Goal: Task Accomplishment & Management: Use online tool/utility

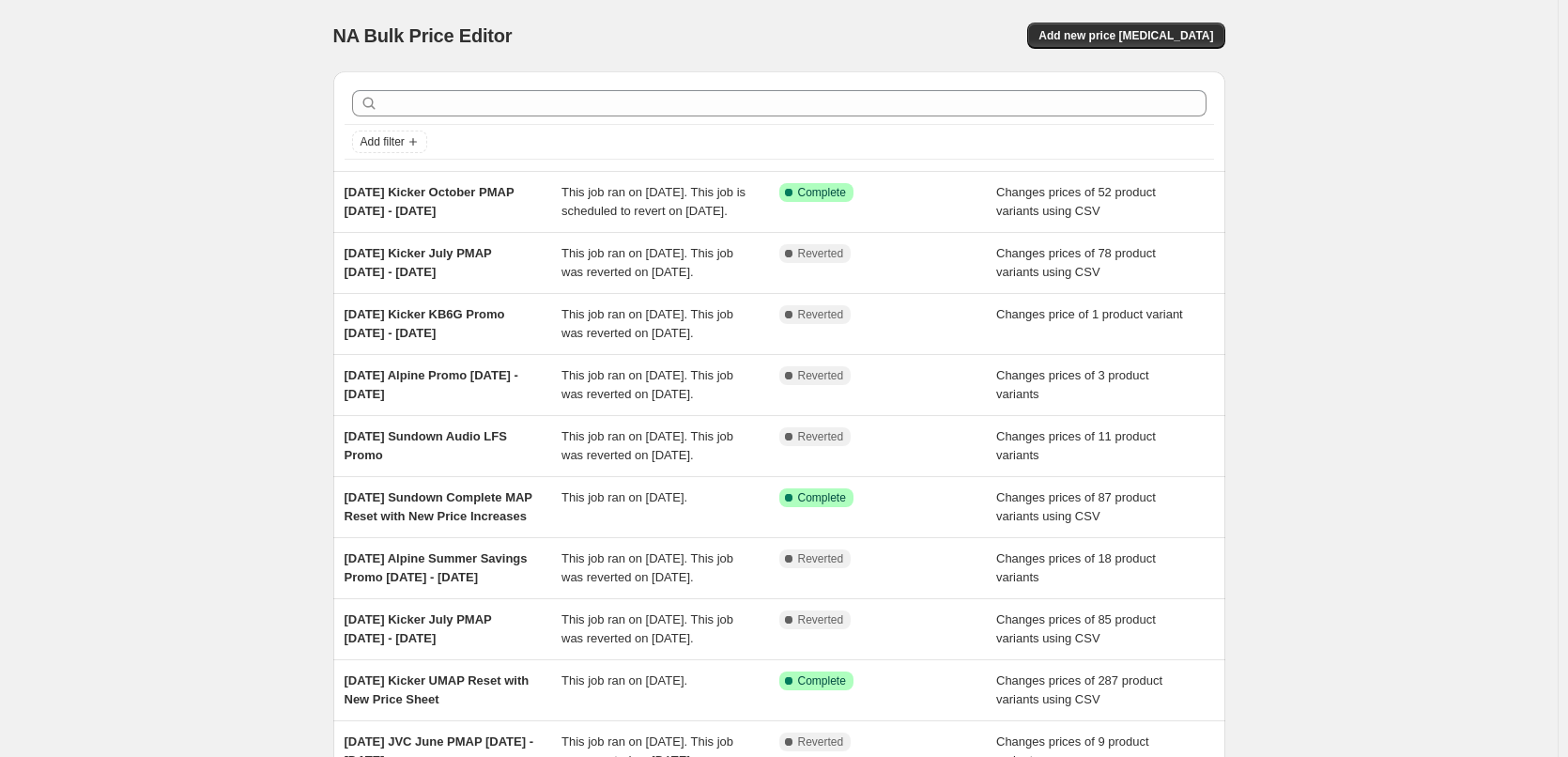
click at [171, 234] on div "NA Bulk Price Editor. This page is ready NA Bulk Price Editor Add new price [ME…" at bounding box center [779, 483] width 1558 height 968
click at [244, 153] on div "NA Bulk Price Editor. This page is ready NA Bulk Price Editor Add new price cha…" at bounding box center [779, 483] width 1558 height 968
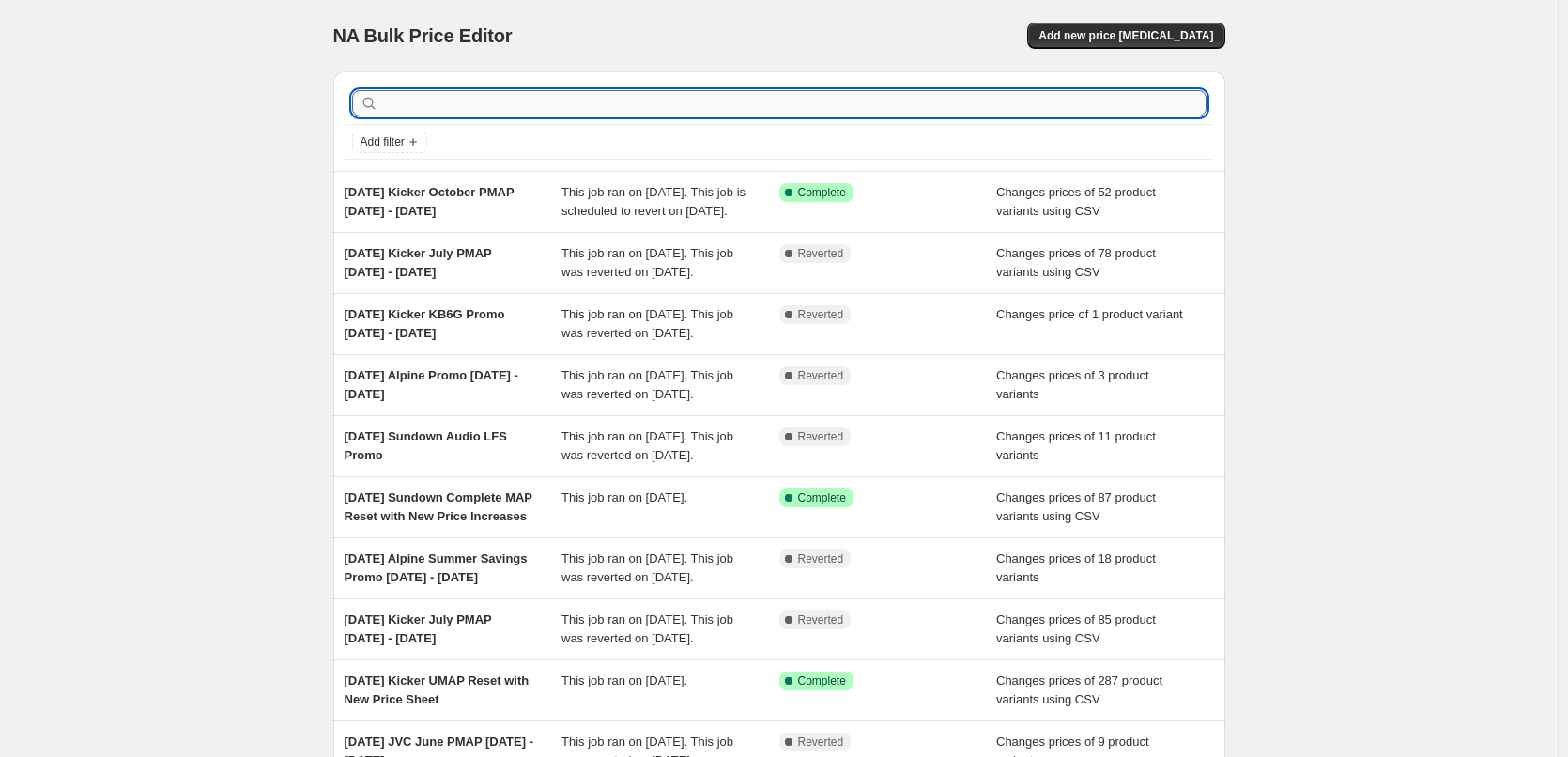
click at [445, 113] on input "text" at bounding box center [794, 102] width 825 height 26
type input "jvc"
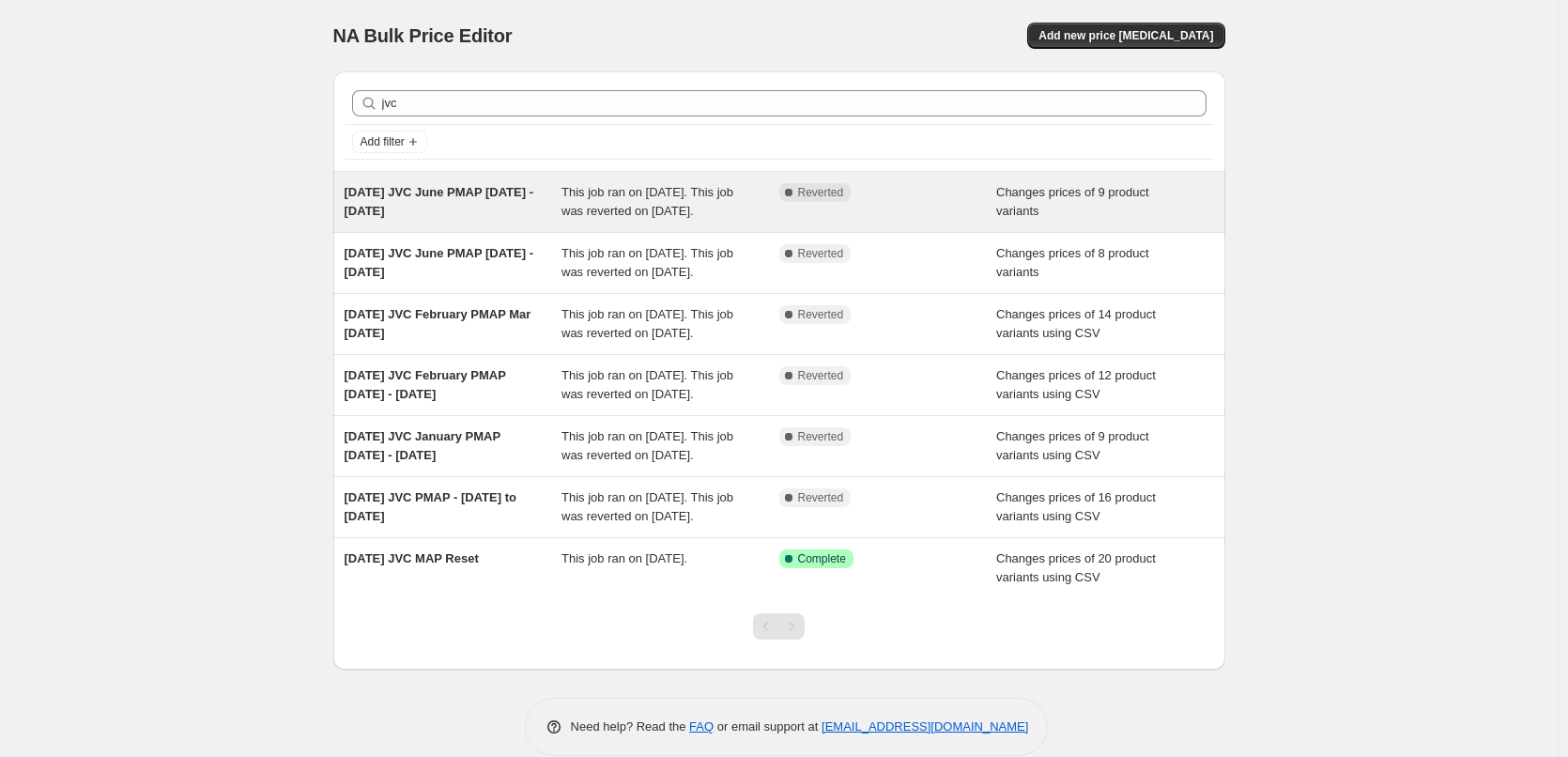
click at [472, 201] on div "[DATE] JVC June PMAP [DATE] - [DATE]" at bounding box center [453, 201] width 218 height 38
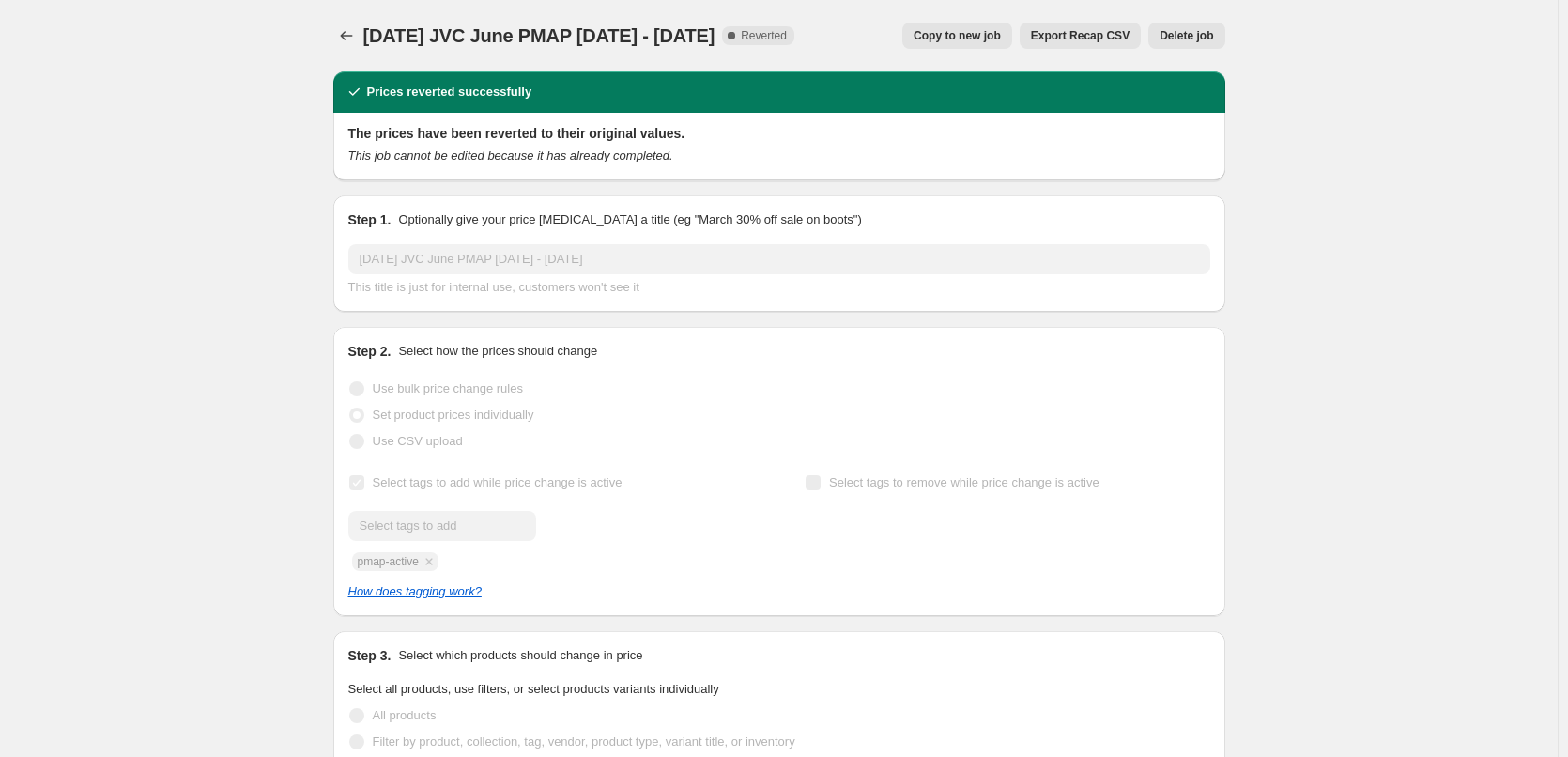
click at [939, 45] on button "Copy to new job" at bounding box center [958, 35] width 110 height 26
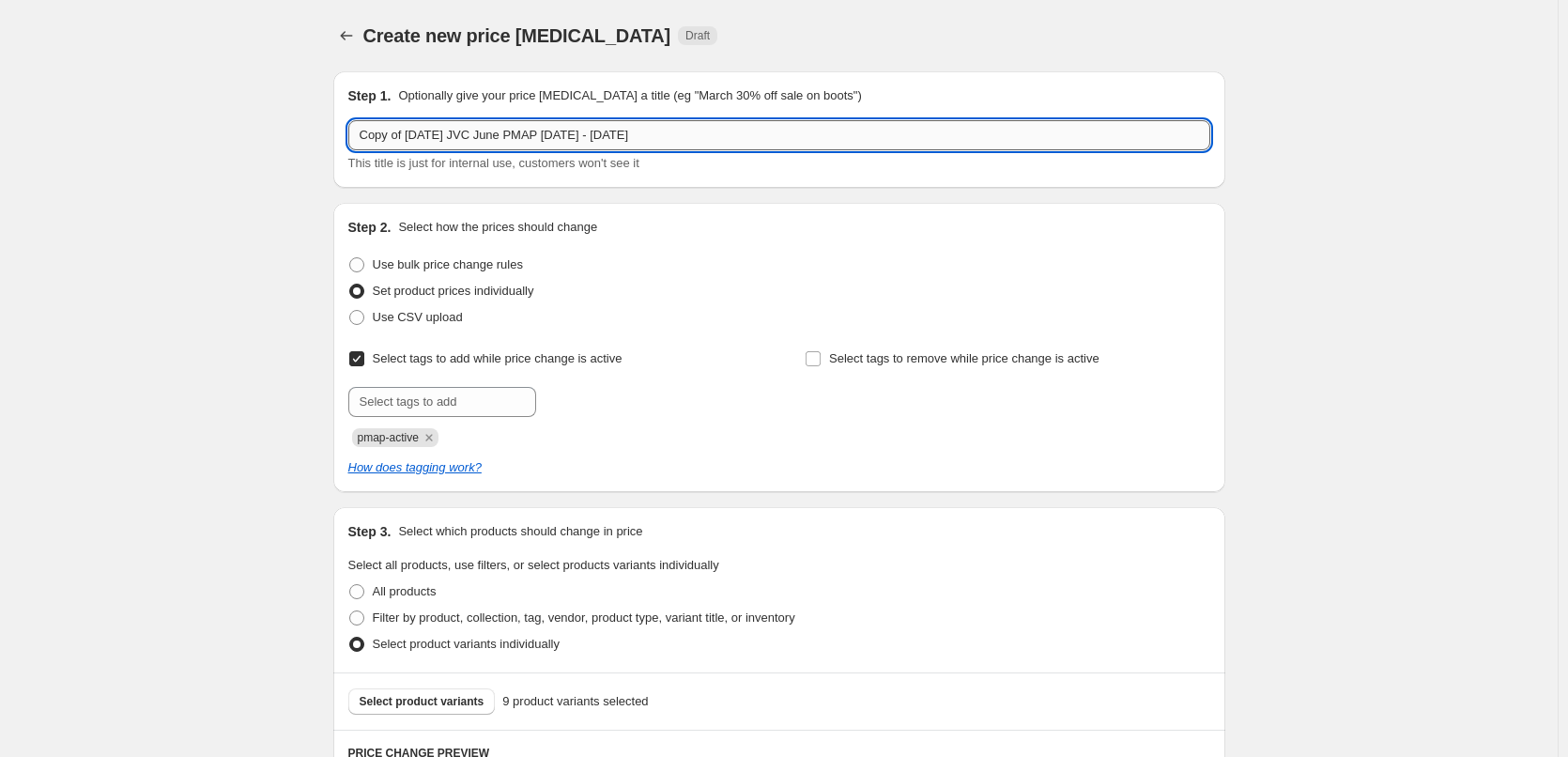
click at [444, 134] on input "Copy of [DATE] JVC June PMAP [DATE] - [DATE]" at bounding box center [779, 134] width 862 height 30
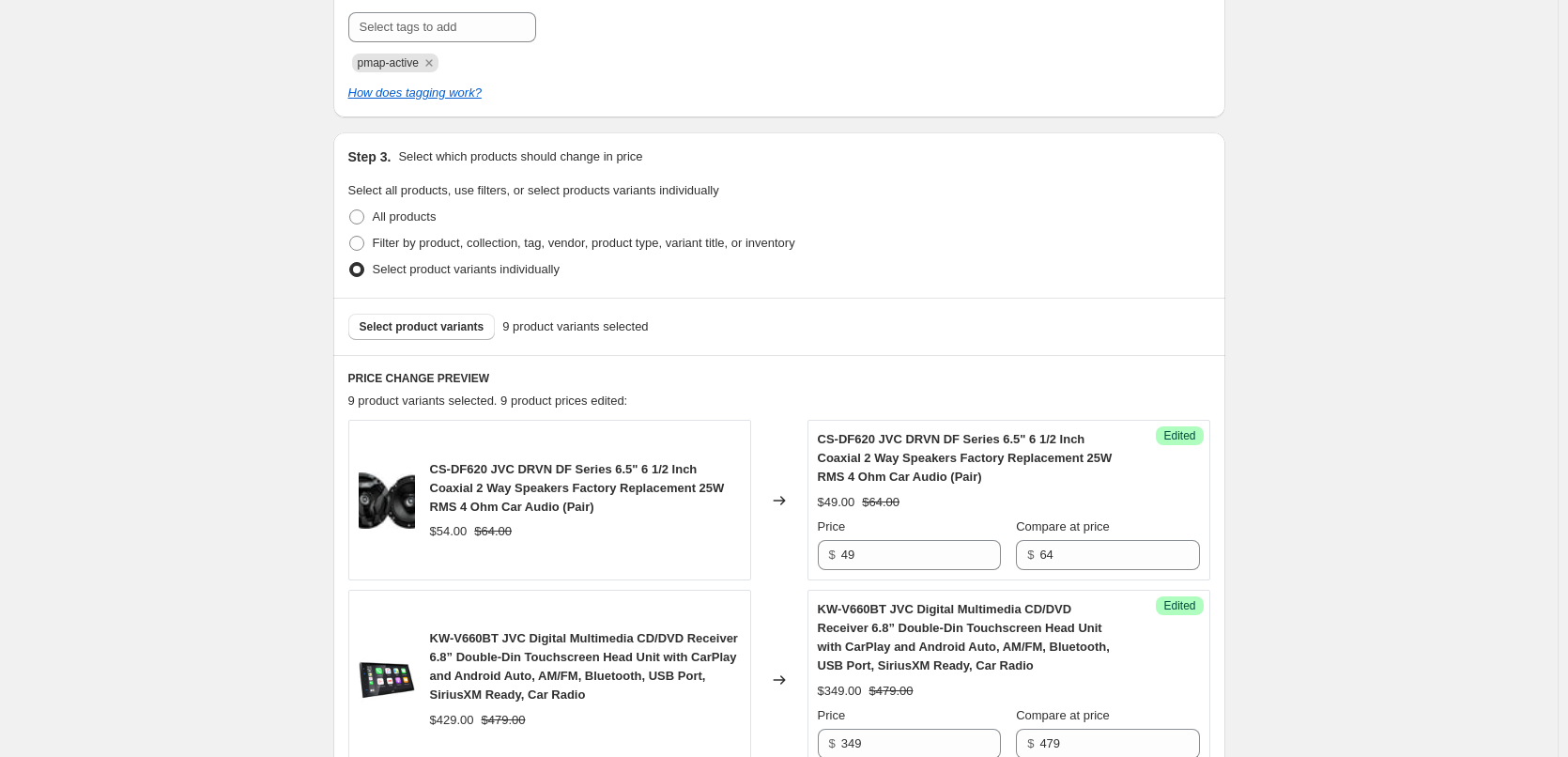
scroll to position [376, 0]
type input "2025-10-01 JVC October PMAP October 06 - Nov 03"
click at [428, 326] on span "Select product variants" at bounding box center [421, 326] width 125 height 15
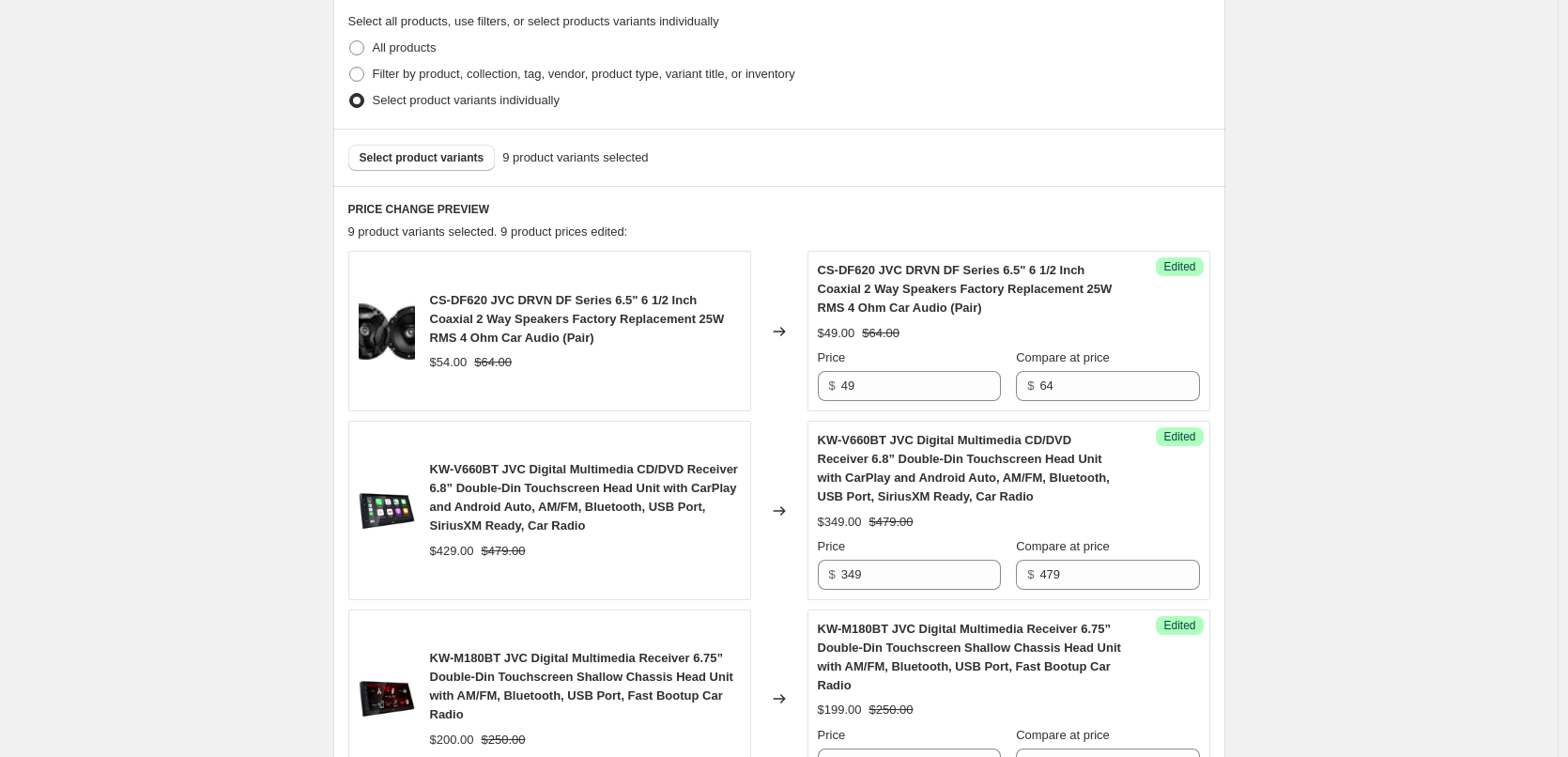
scroll to position [564, 0]
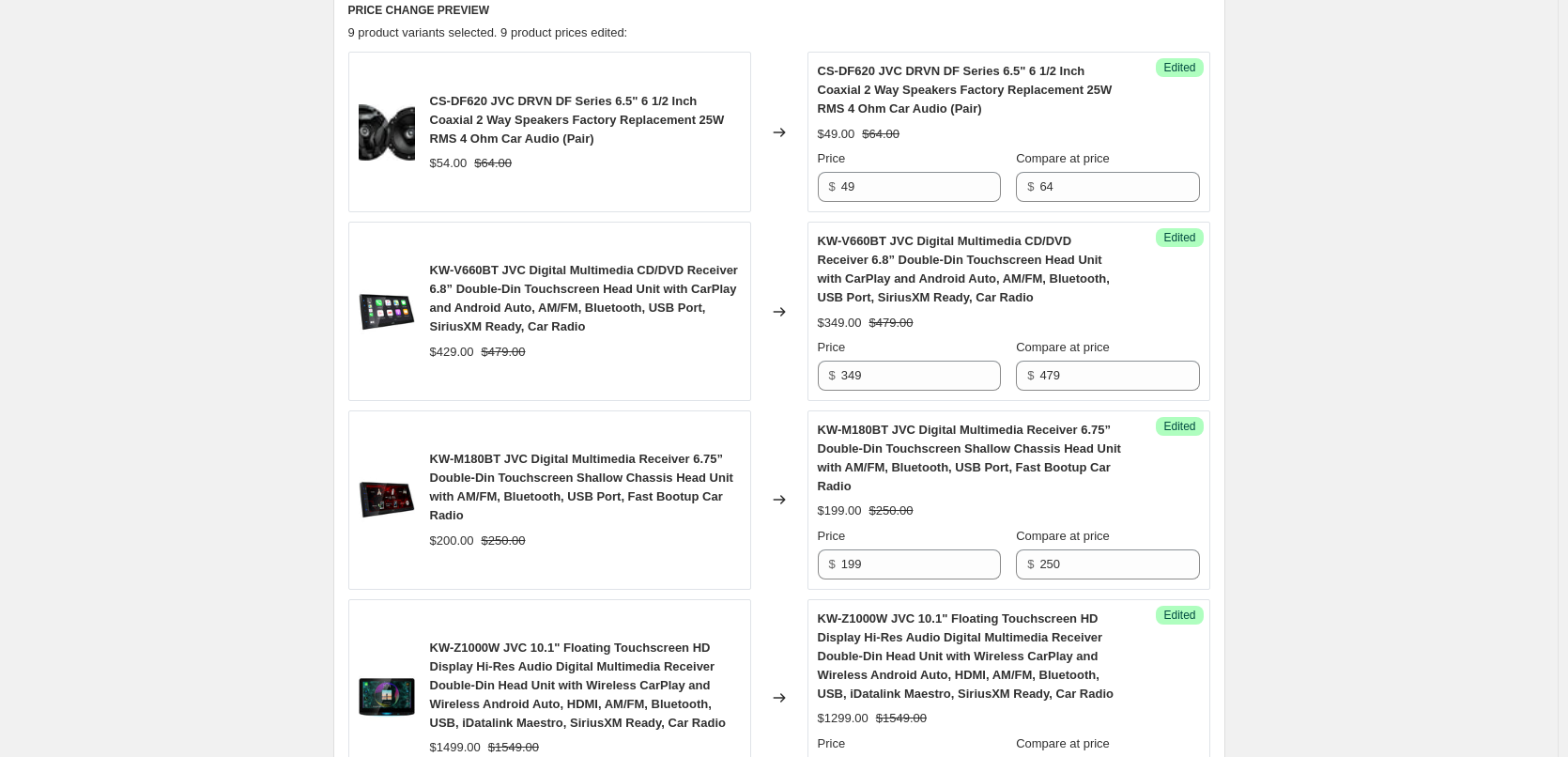
scroll to position [751, 0]
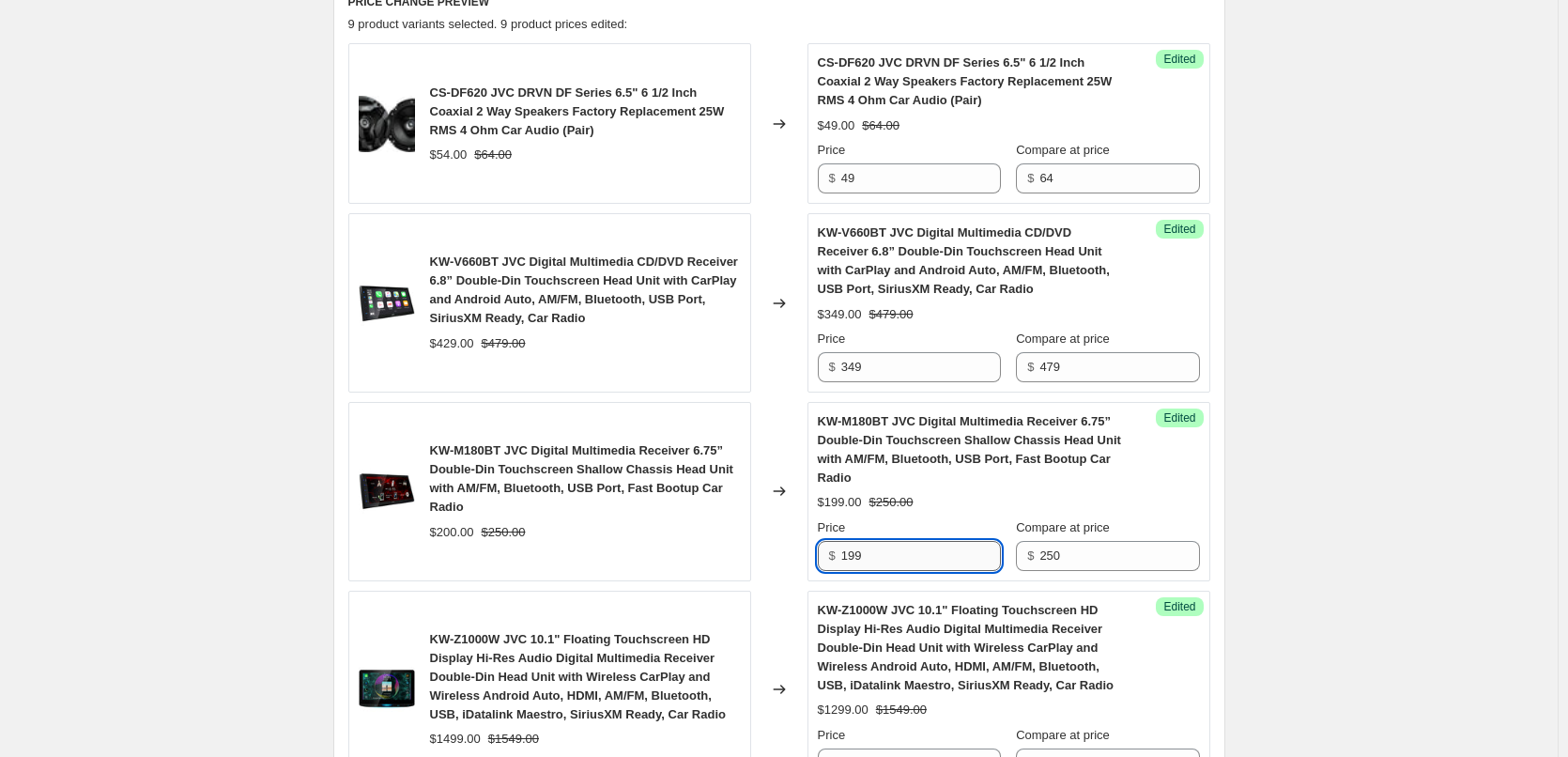
click at [852, 556] on input "199" at bounding box center [920, 556] width 160 height 30
type input "189"
drag, startPoint x: 437, startPoint y: 450, endPoint x: 507, endPoint y: 448, distance: 70.0
click at [507, 448] on span "KW-M180BT JVC Digital Multimedia Receiver 6.75” Double-Din Touchscreen Shallow …" at bounding box center [582, 479] width 304 height 71
copy span "KW-M180BT"
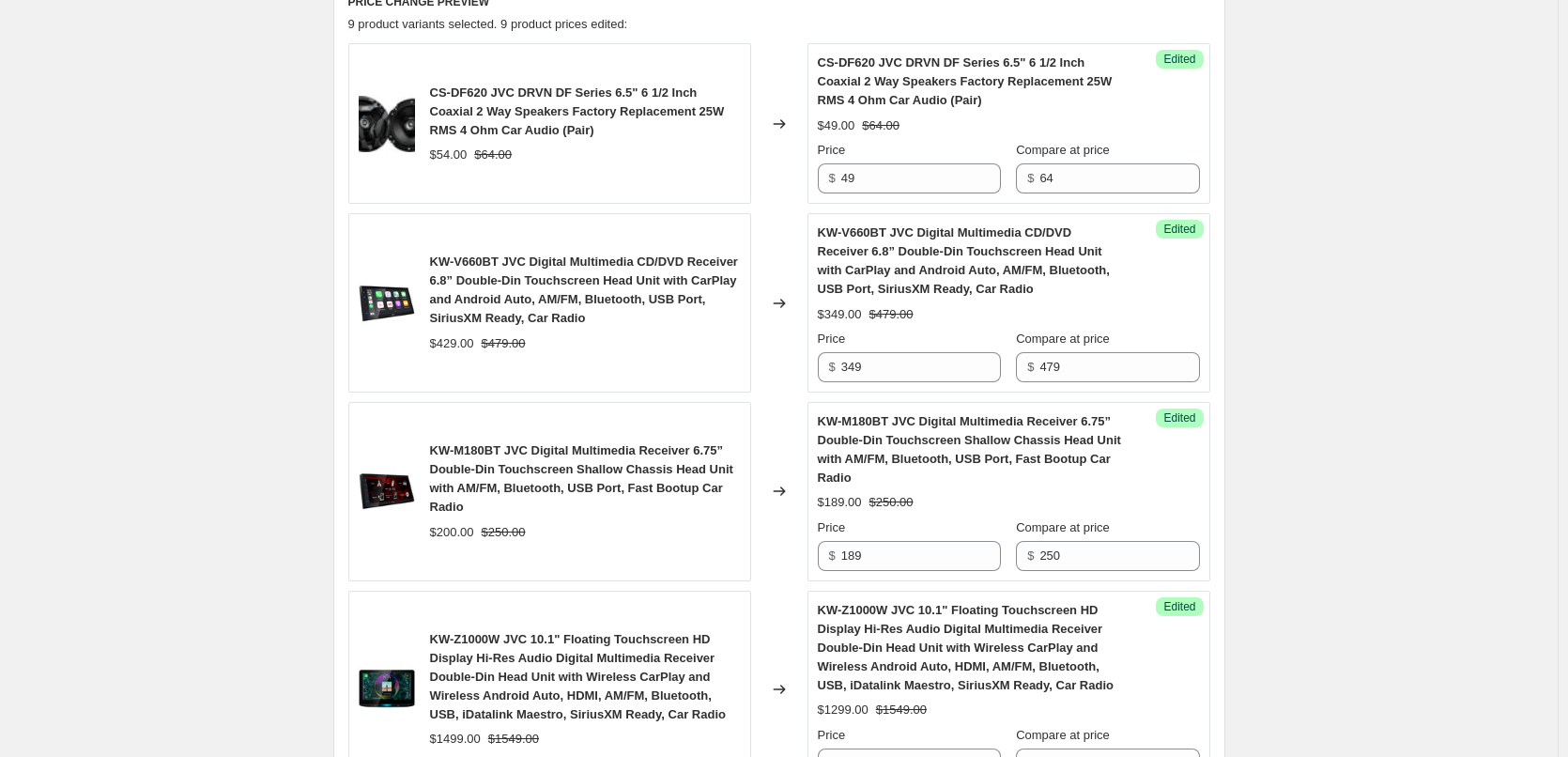
click at [236, 350] on div "Create new price change job. This page is ready Create new price change job Dra…" at bounding box center [779, 663] width 1558 height 2830
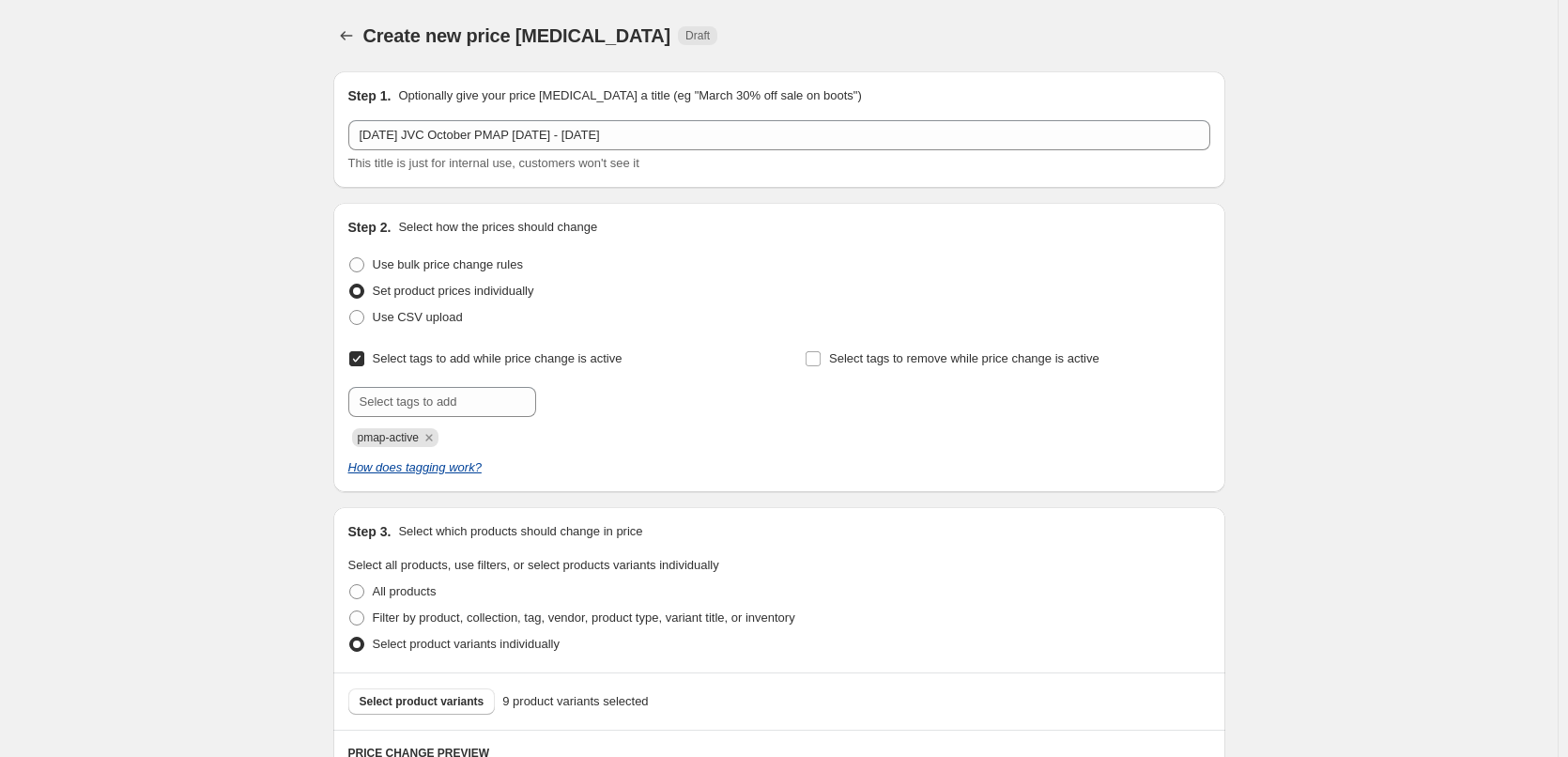
scroll to position [281, 0]
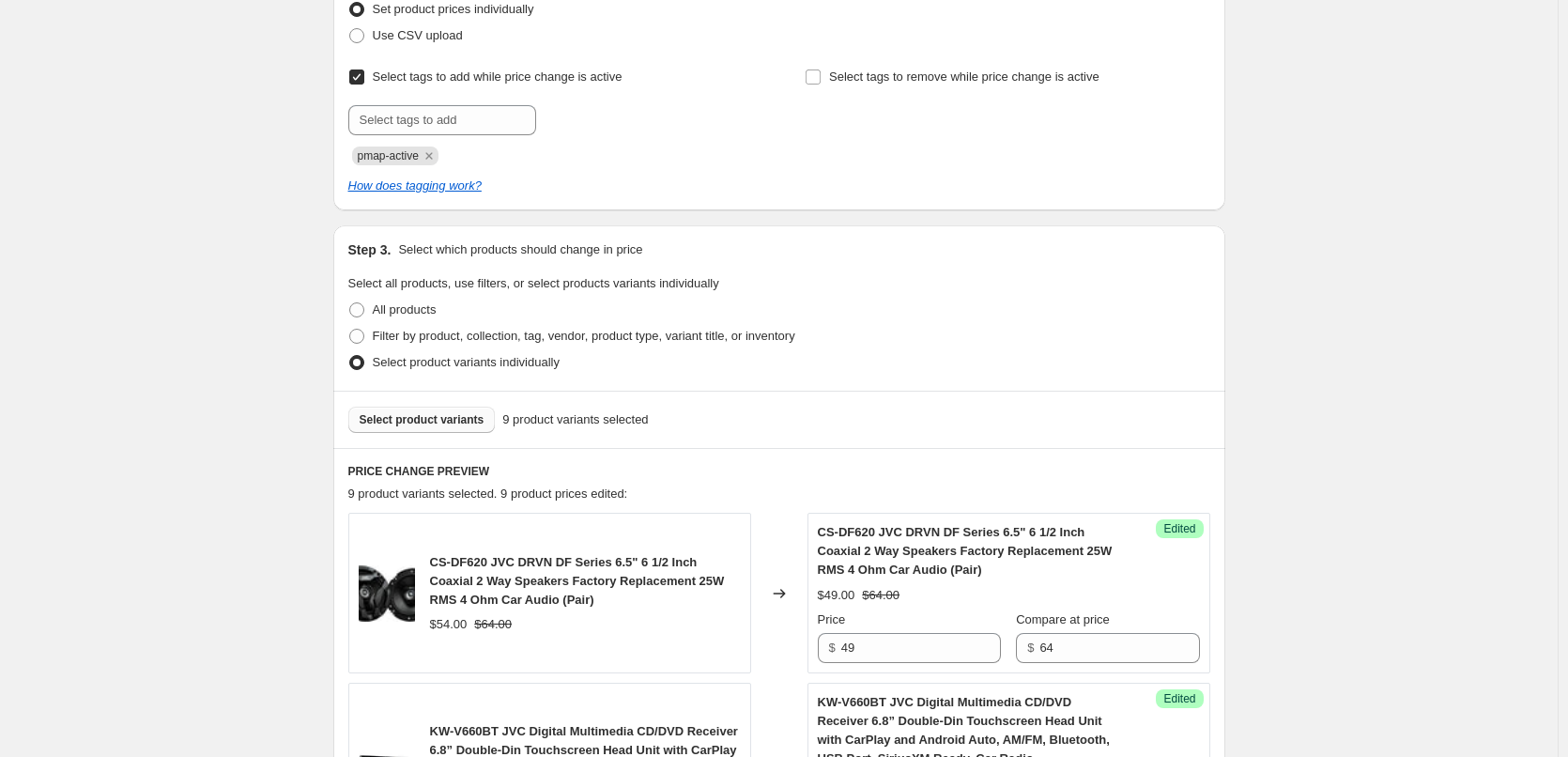
click at [445, 415] on span "Select product variants" at bounding box center [421, 420] width 125 height 15
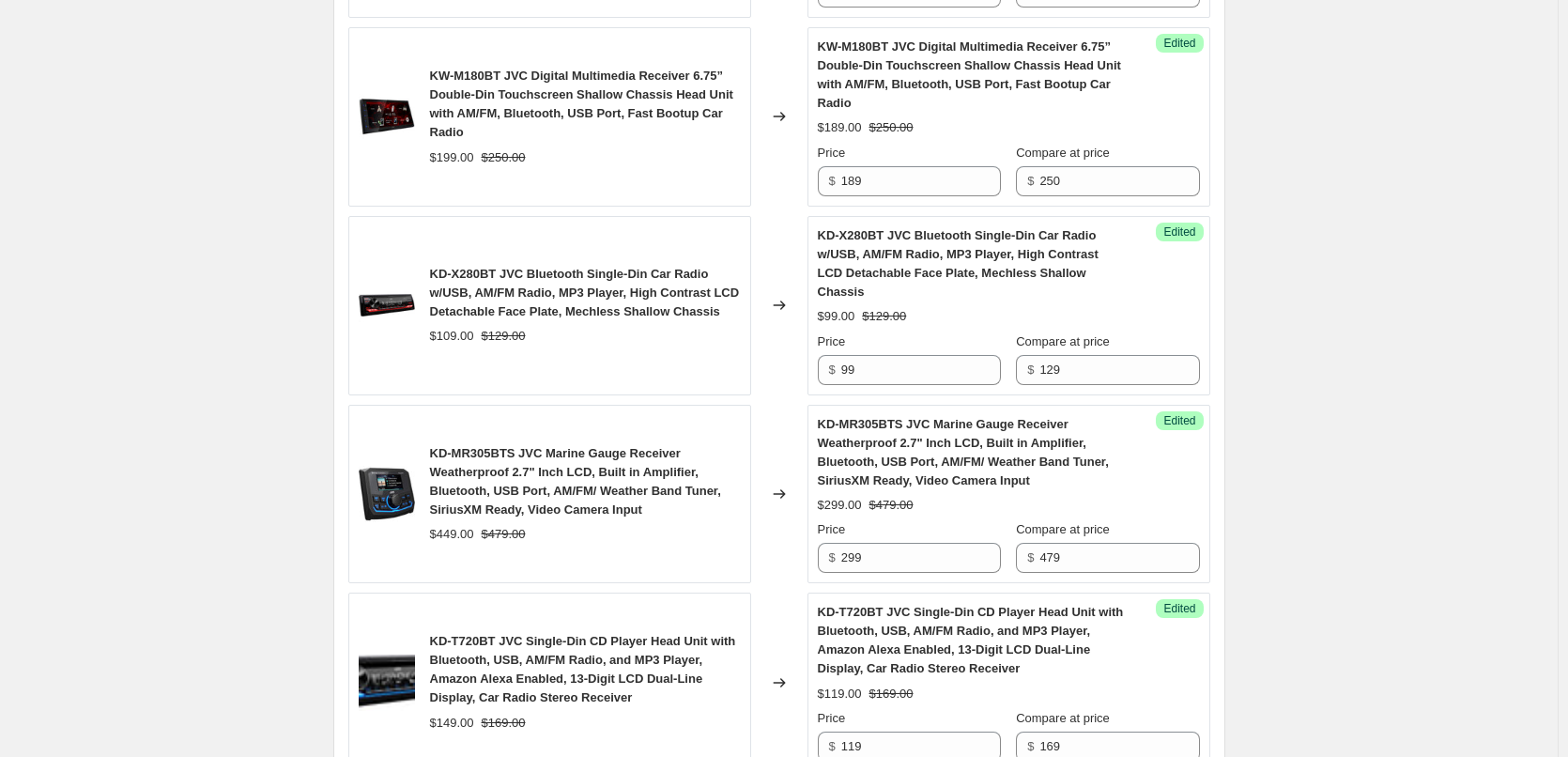
scroll to position [1127, 0]
click at [170, 325] on div "Create new price change job. This page is ready Create new price change job Dra…" at bounding box center [779, 184] width 1558 height 2623
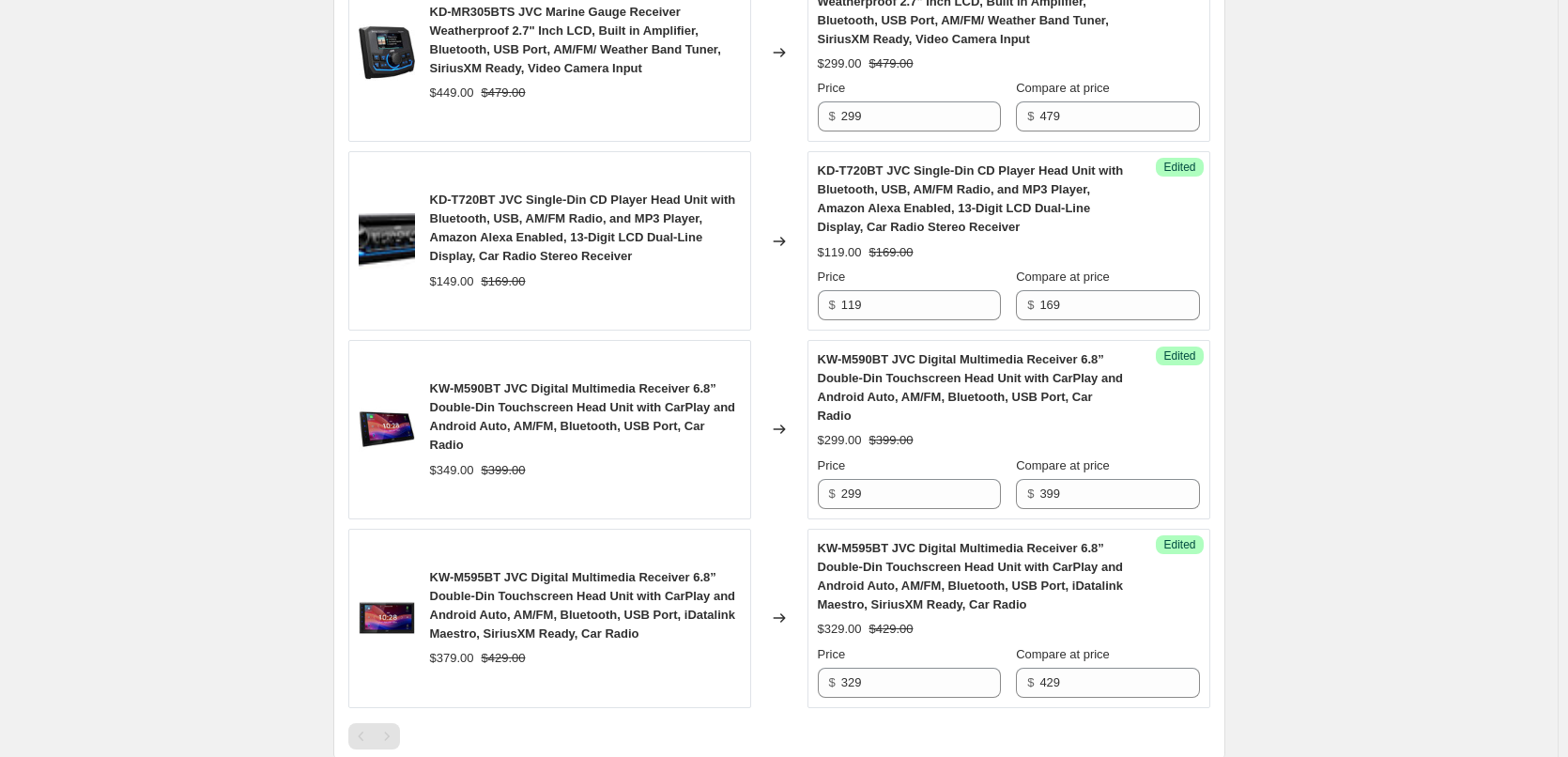
scroll to position [1597, 0]
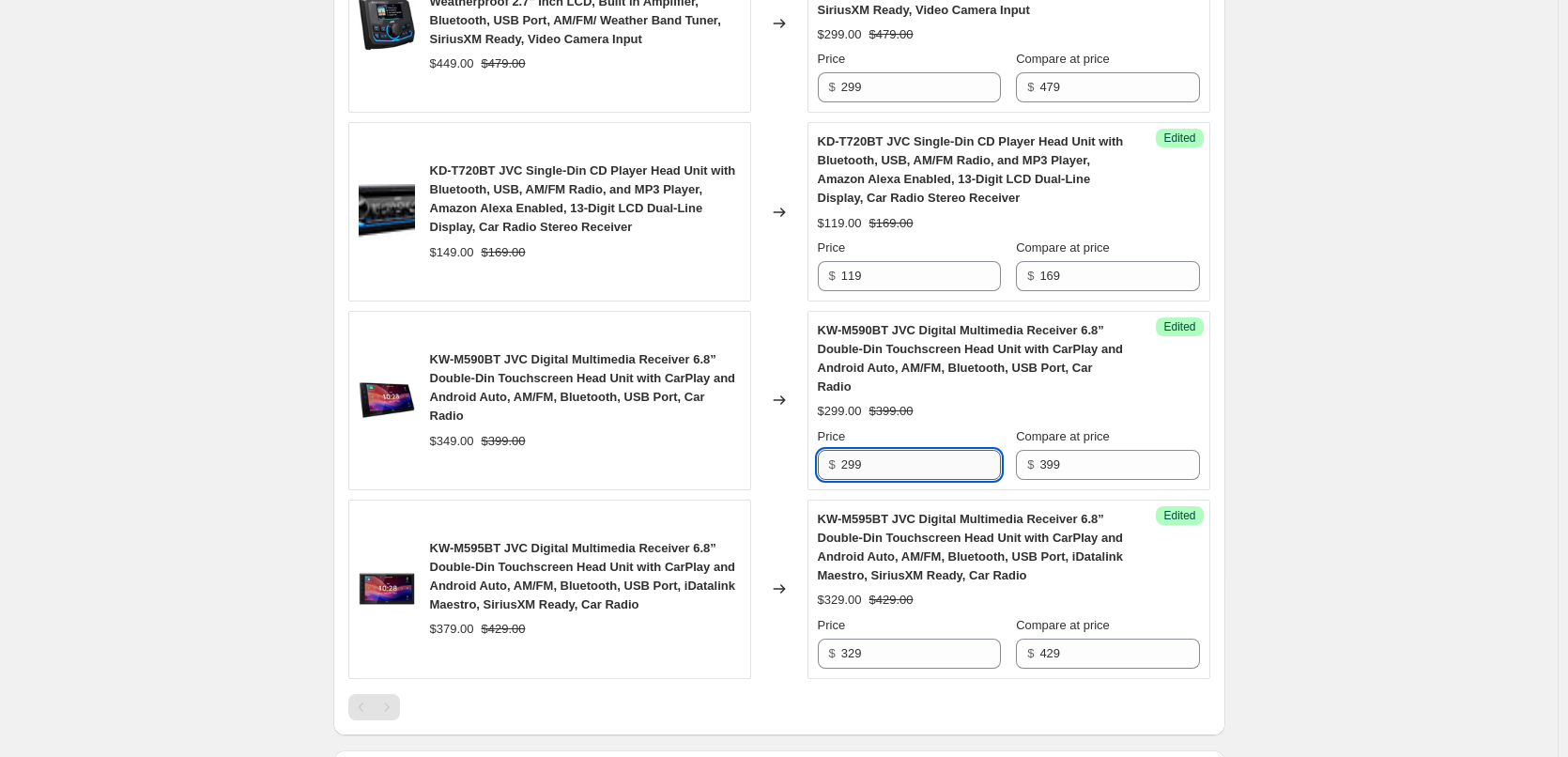
click at [849, 450] on input "299" at bounding box center [920, 464] width 160 height 30
type input "279"
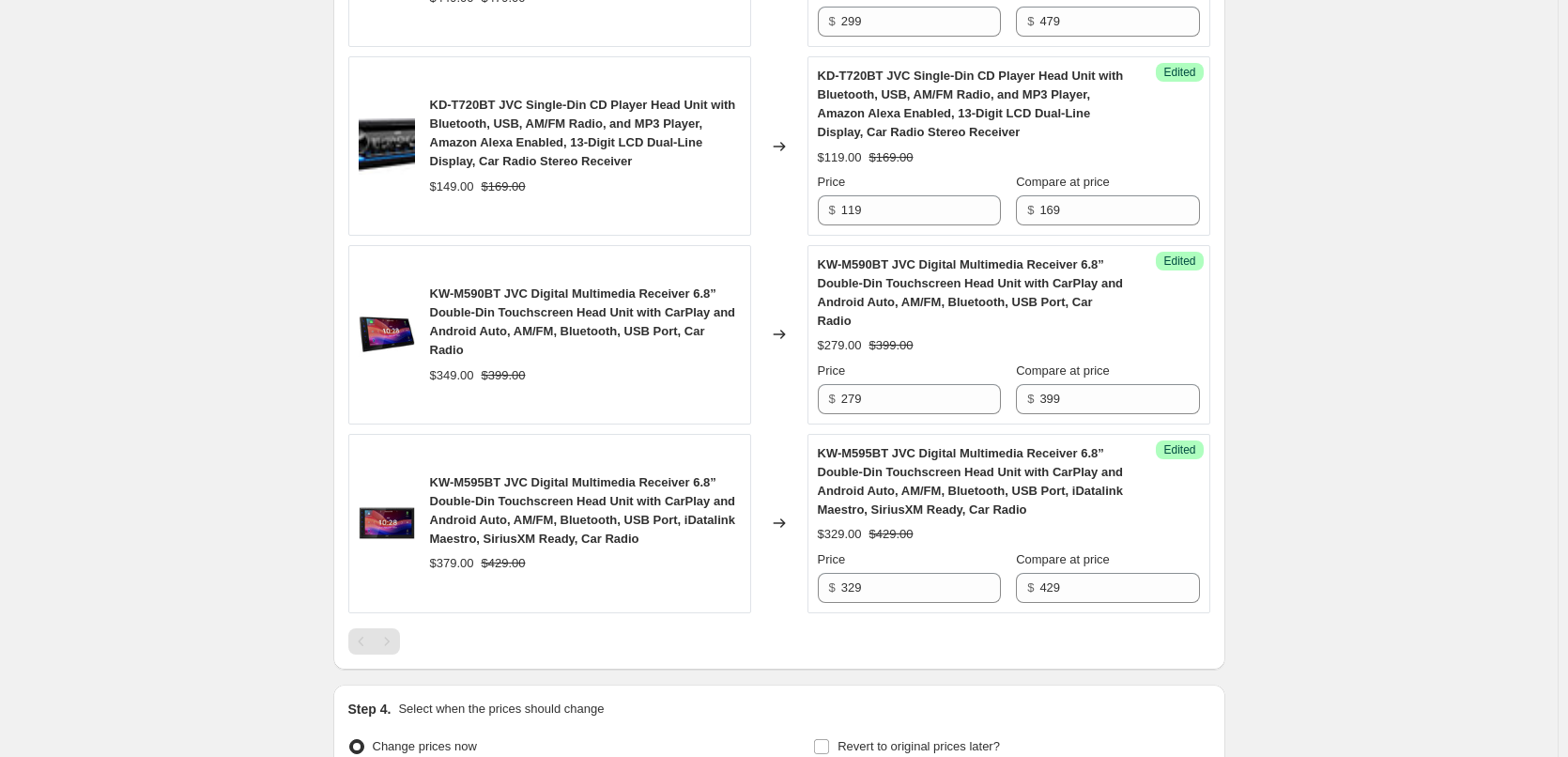
scroll to position [1691, 0]
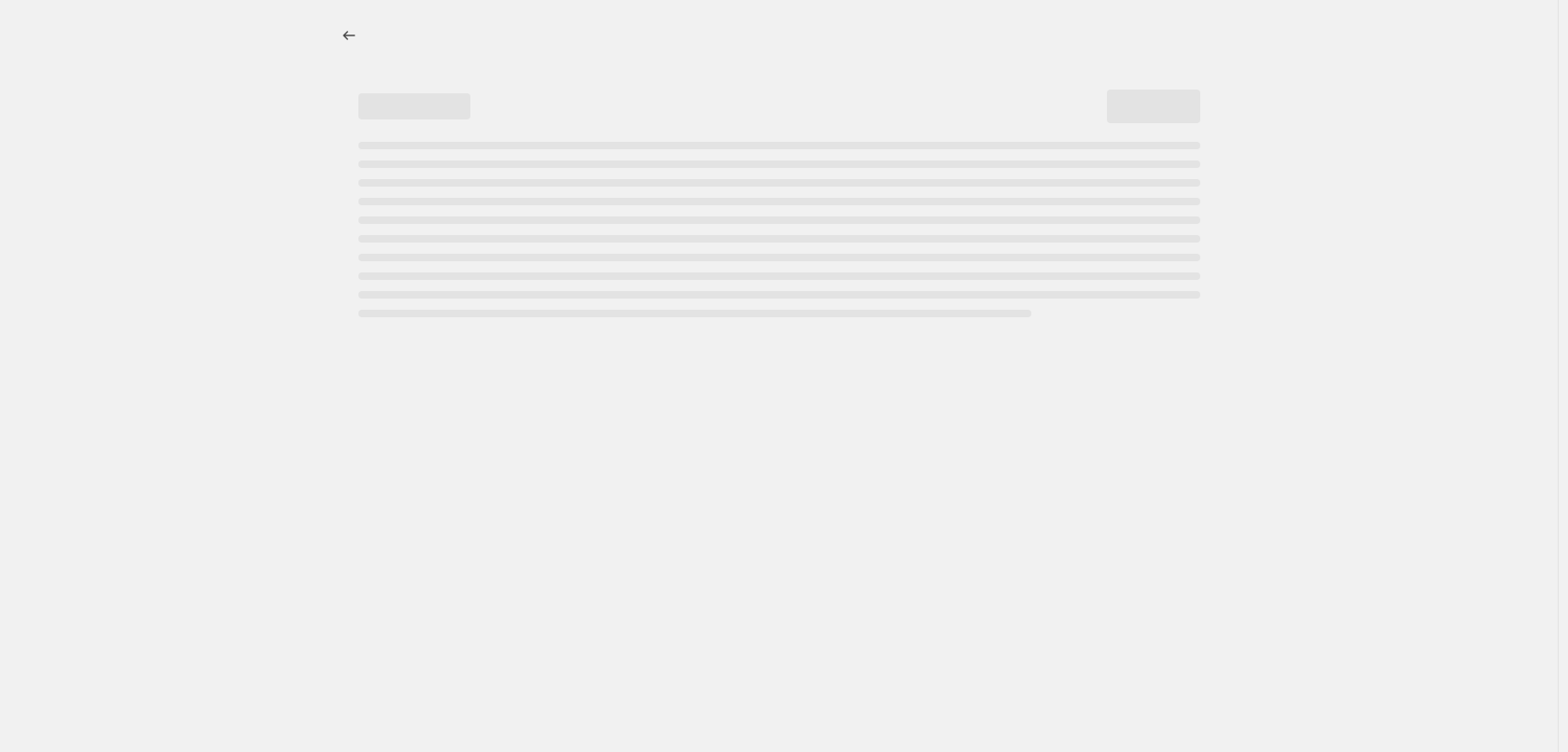
select select "percentage"
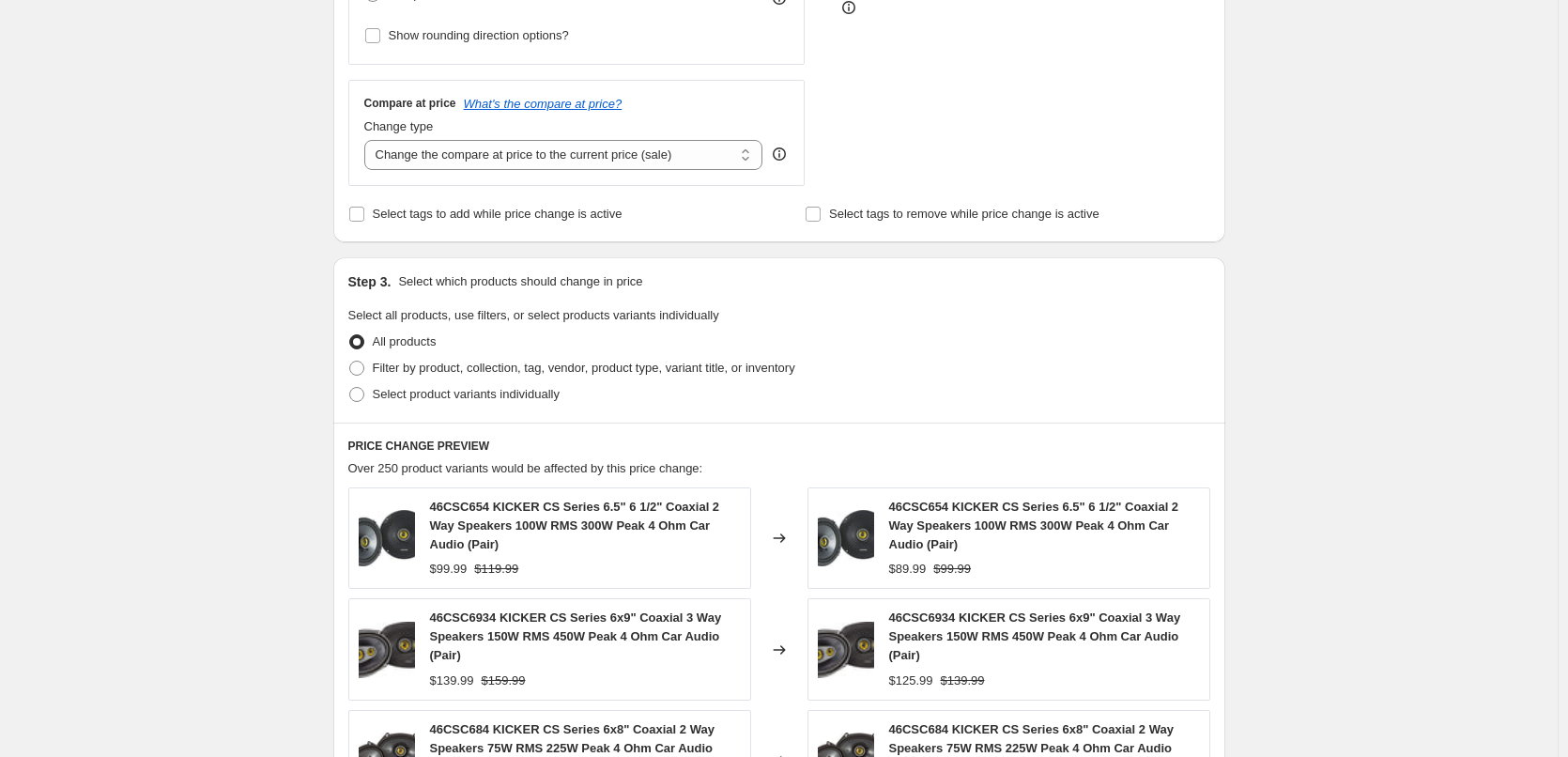
scroll to position [400, 0]
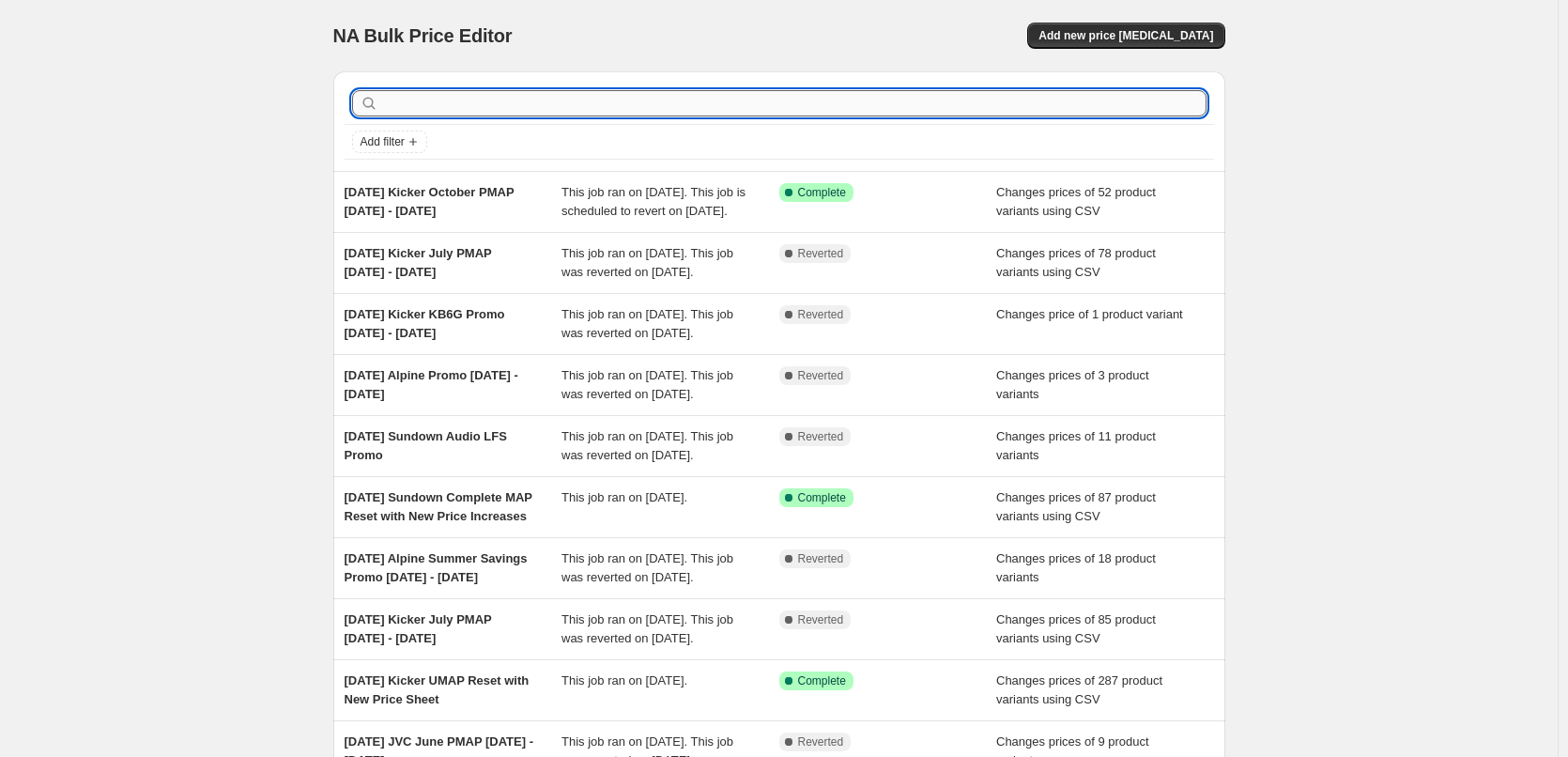
click at [460, 107] on input "text" at bounding box center [794, 102] width 825 height 26
type input "jvc"
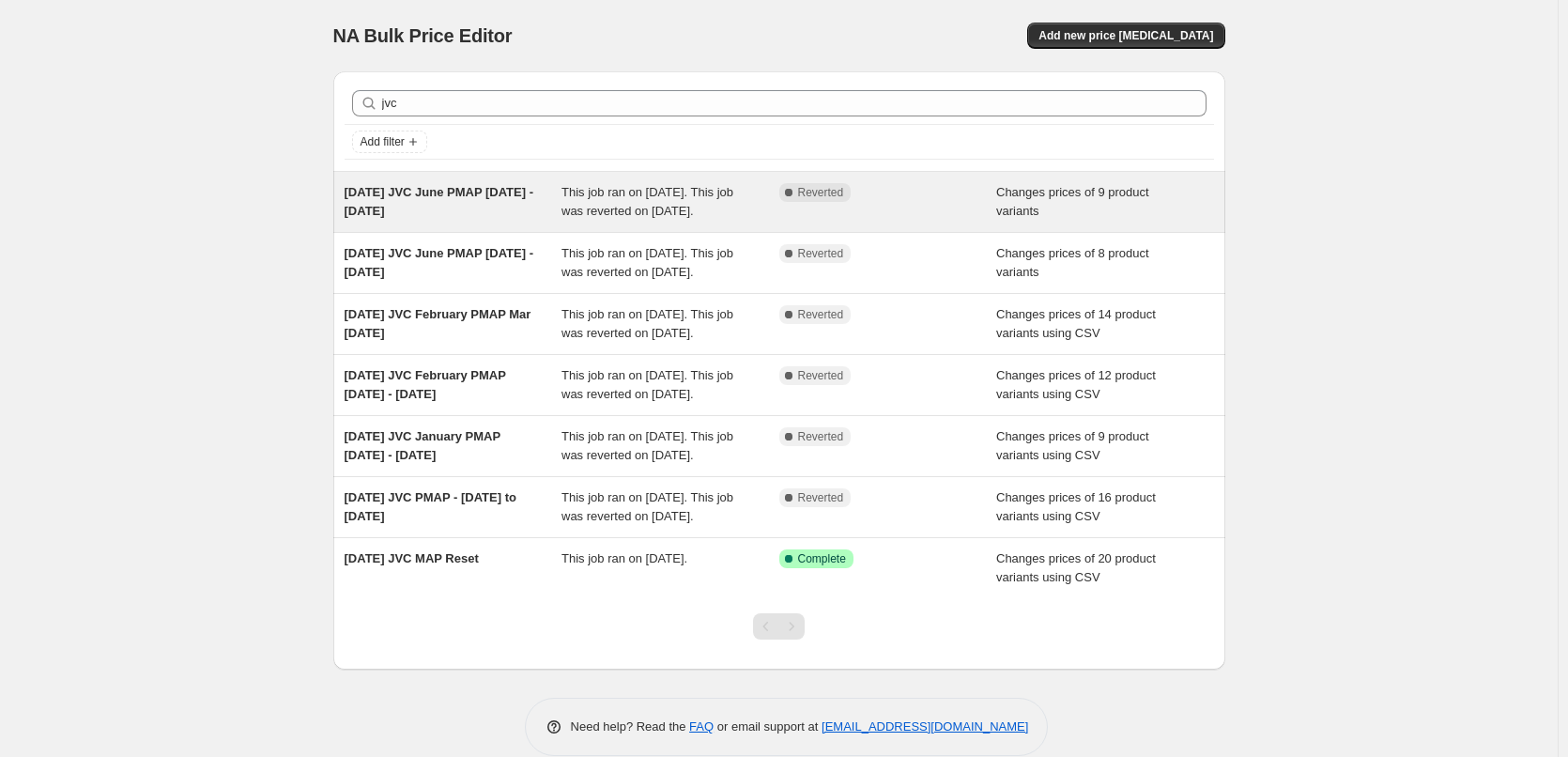
click at [457, 188] on span "[DATE] JVC June PMAP [DATE] - [DATE]" at bounding box center [440, 201] width 189 height 33
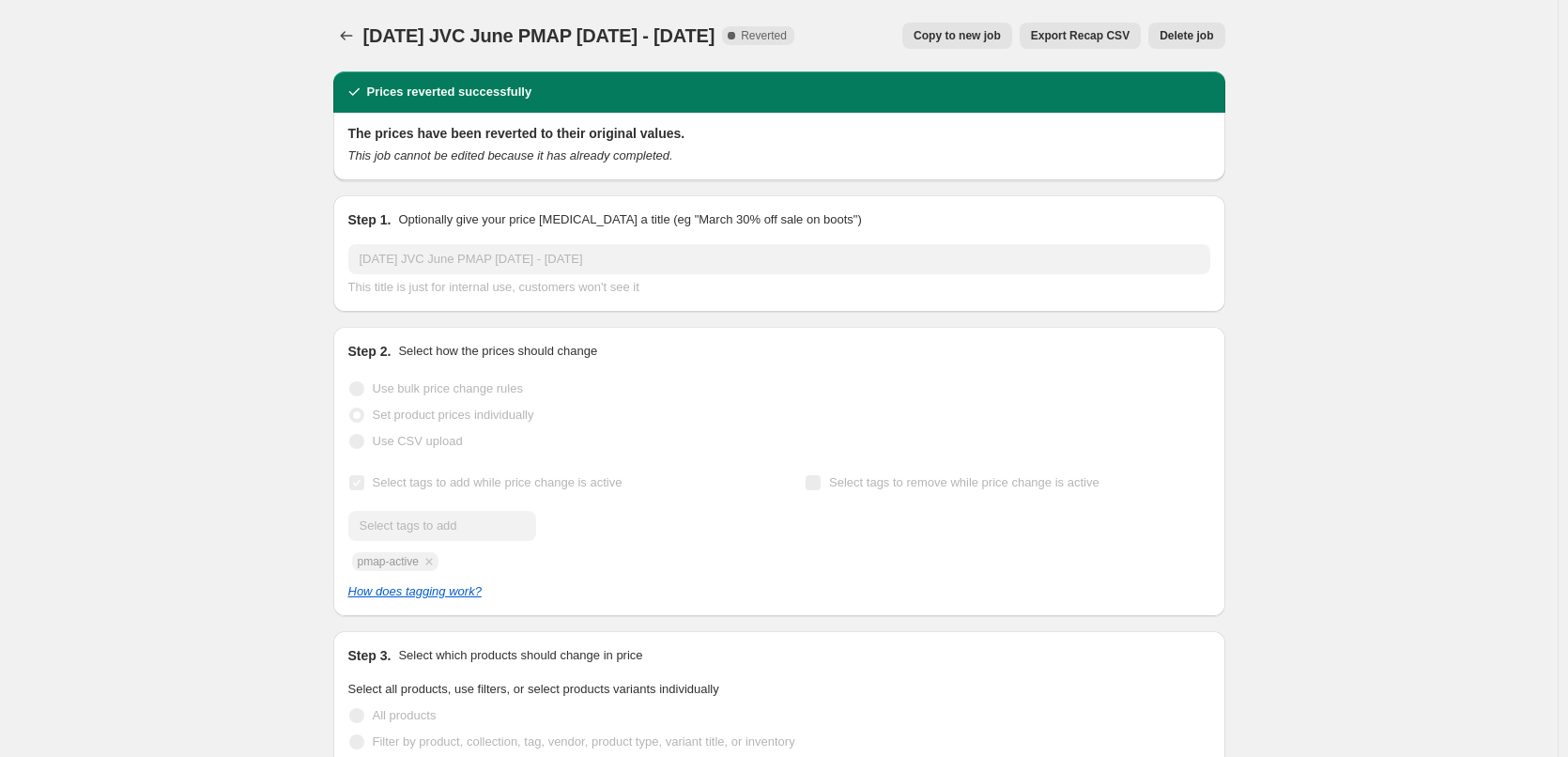
click at [966, 34] on span "Copy to new job" at bounding box center [957, 36] width 87 height 15
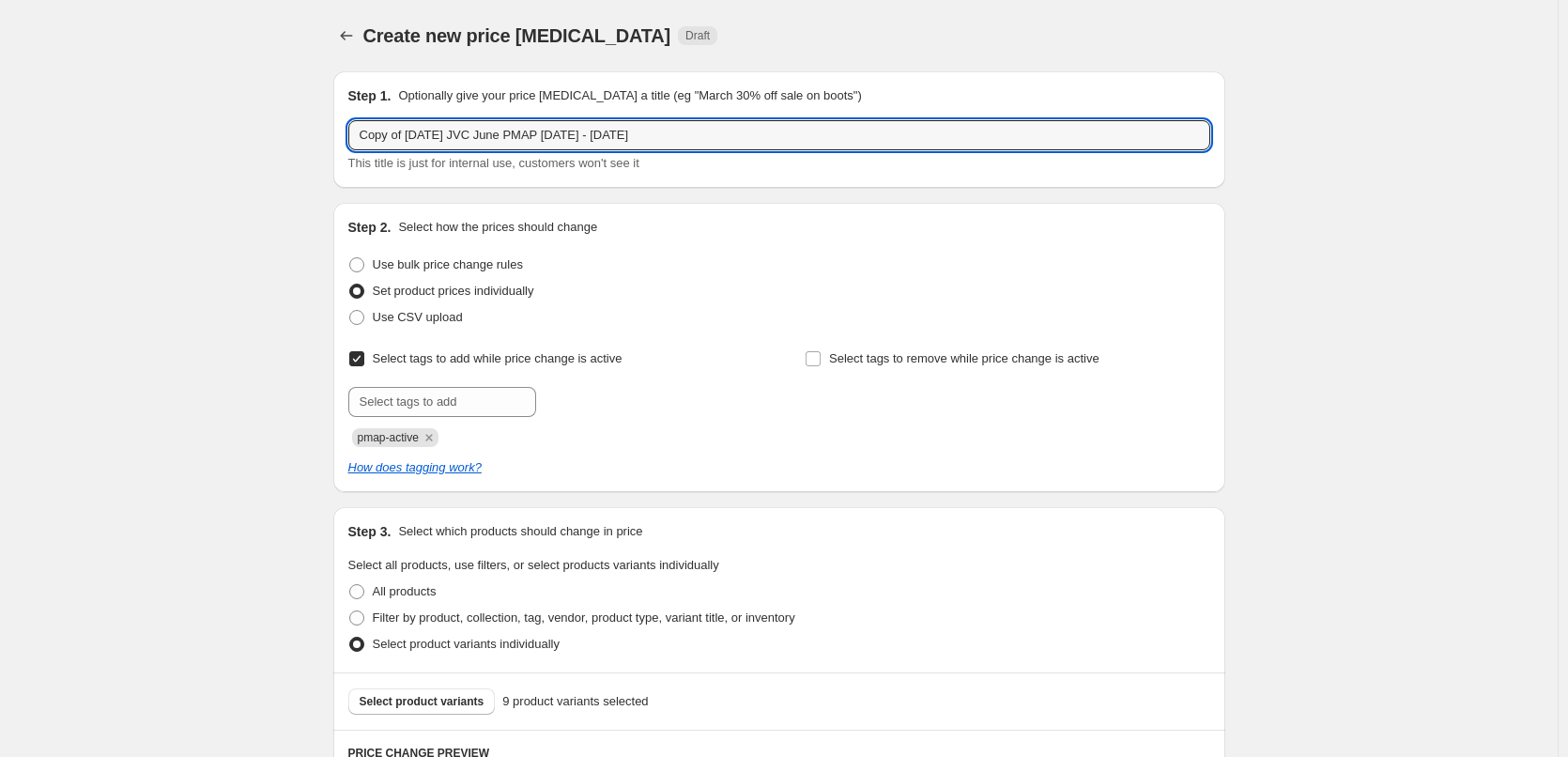
drag, startPoint x: 405, startPoint y: 135, endPoint x: 299, endPoint y: 137, distance: 106.0
type input "[DATE] JVC October PMAP [DATE] - [DATE]"
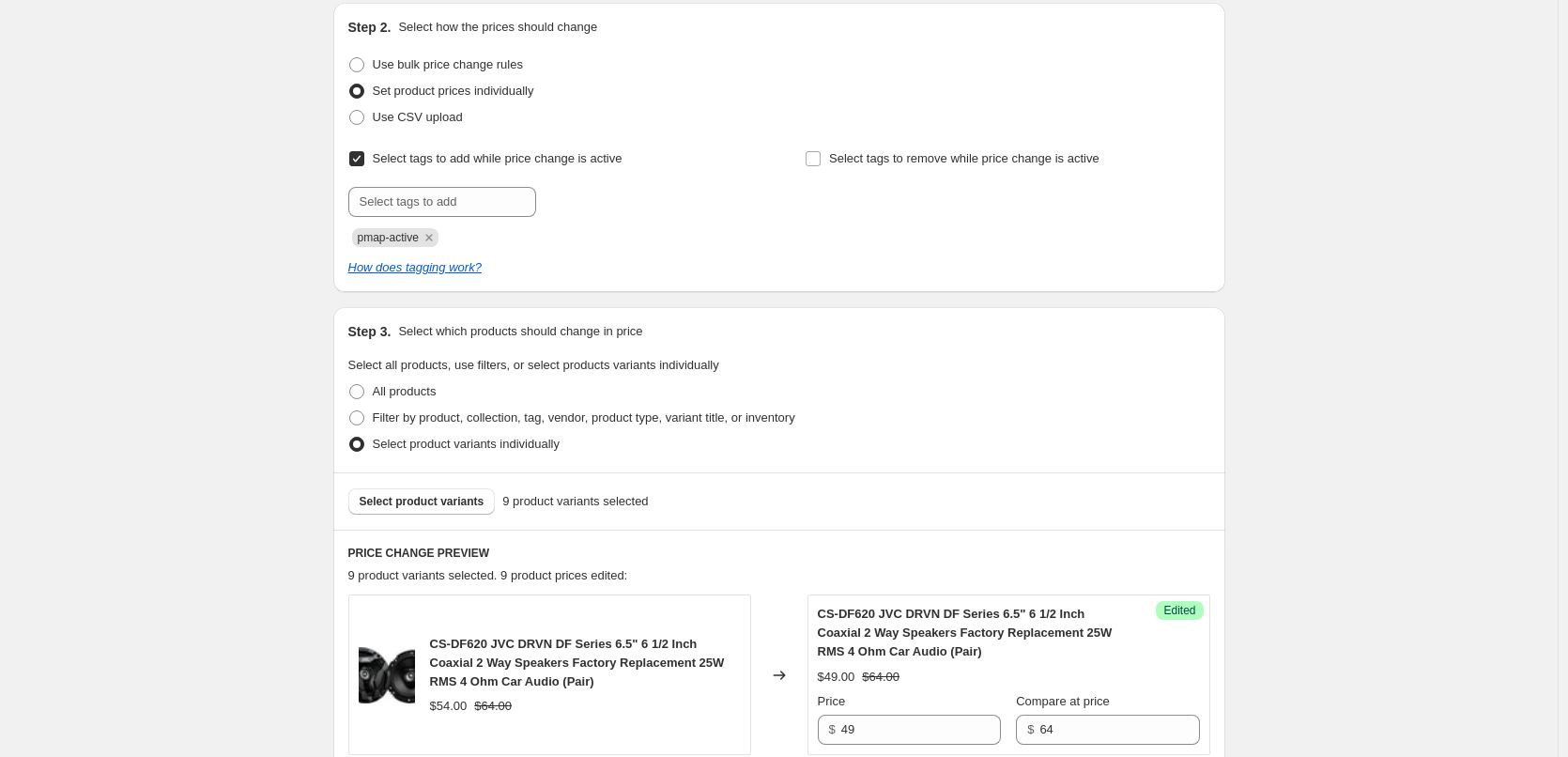
scroll to position [376, 0]
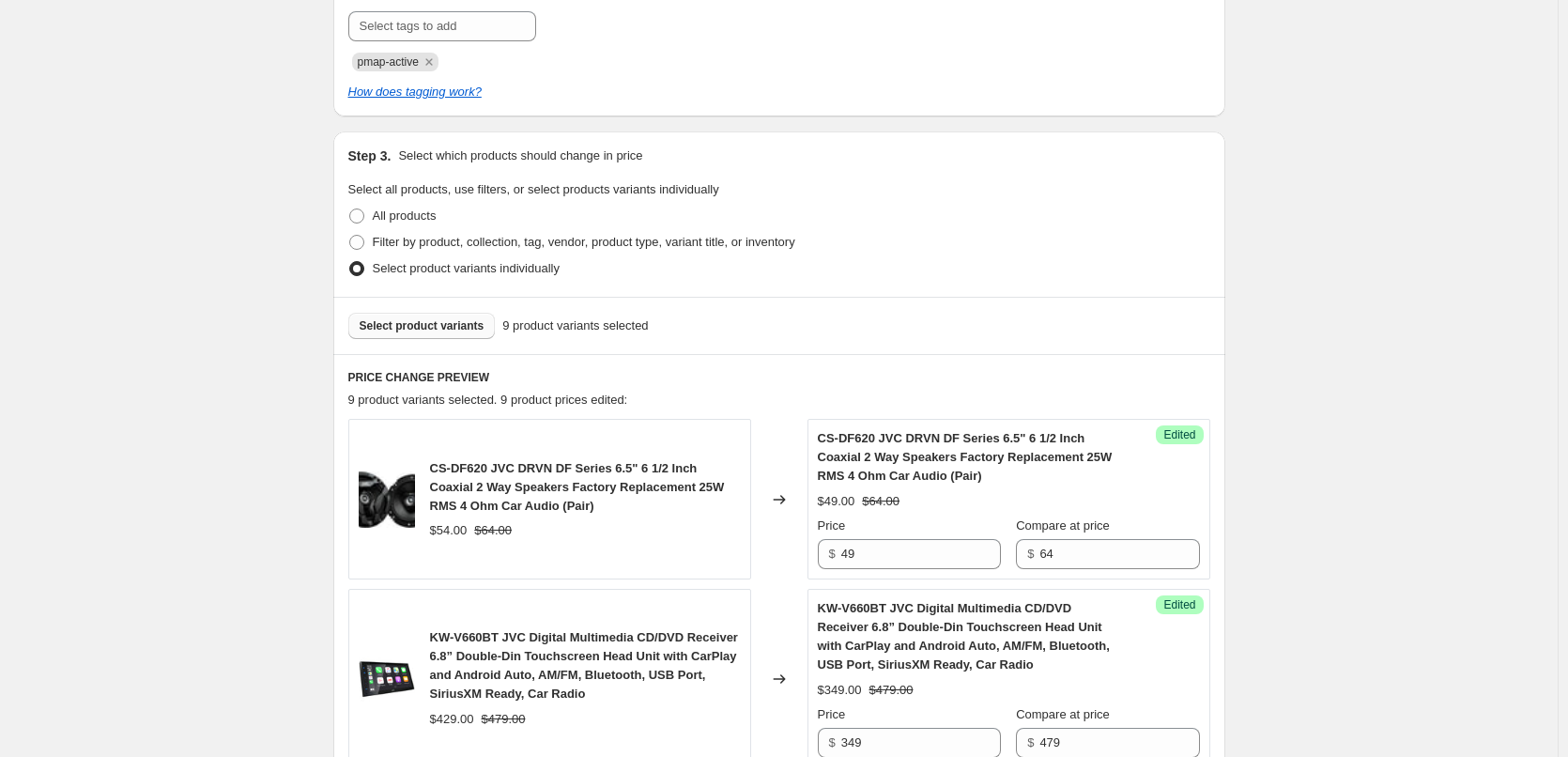
click at [440, 329] on span "Select product variants" at bounding box center [421, 326] width 125 height 15
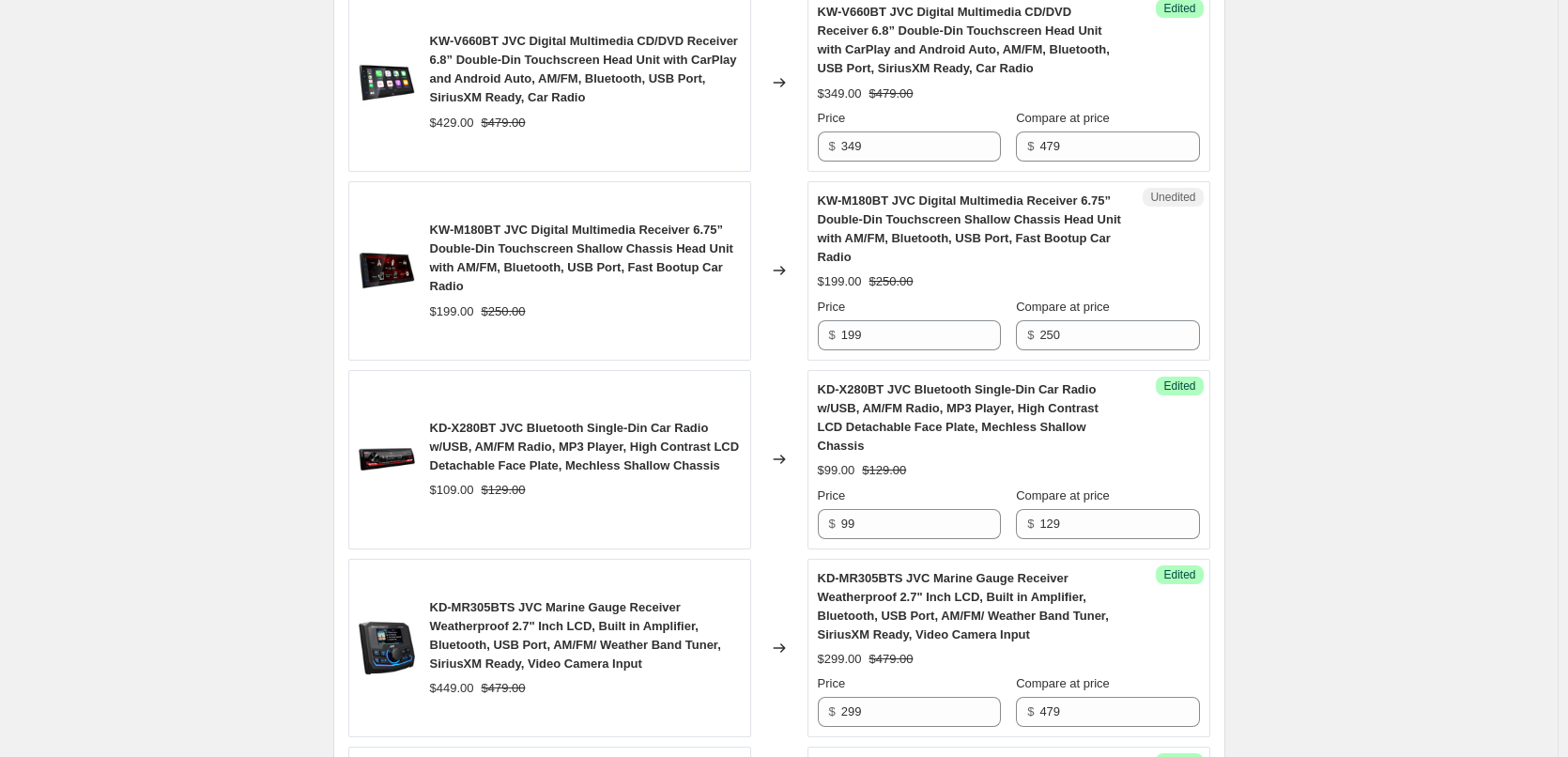
scroll to position [939, 0]
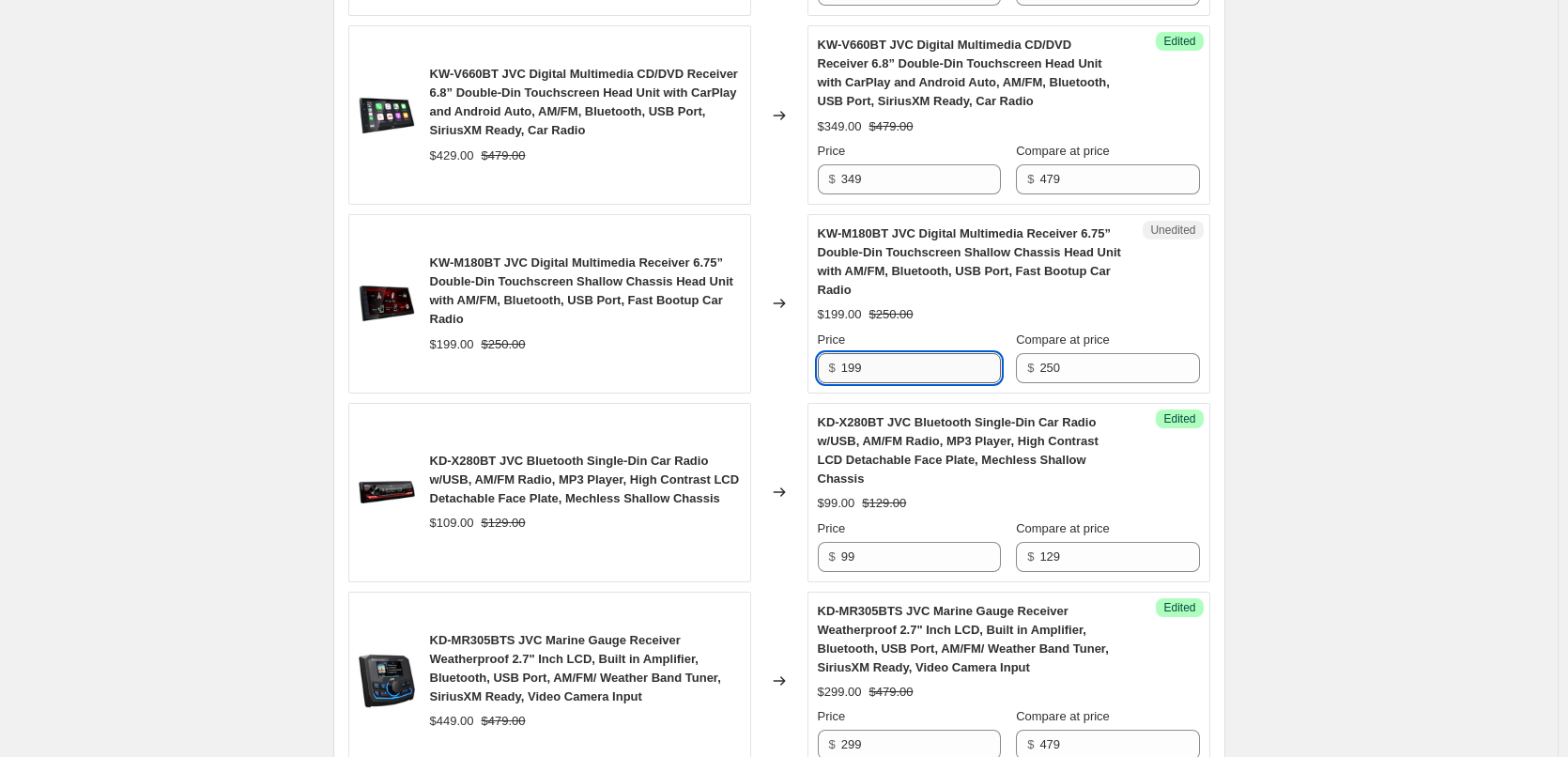
click at [850, 368] on input "199" at bounding box center [920, 367] width 160 height 30
type input "189"
click at [218, 453] on div "Create new price [MEDICAL_DATA]. This page is ready Create new price [MEDICAL_D…" at bounding box center [779, 372] width 1558 height 2623
click at [282, 418] on div "Create new price [MEDICAL_DATA]. This page is ready Create new price [MEDICAL_D…" at bounding box center [779, 372] width 1558 height 2623
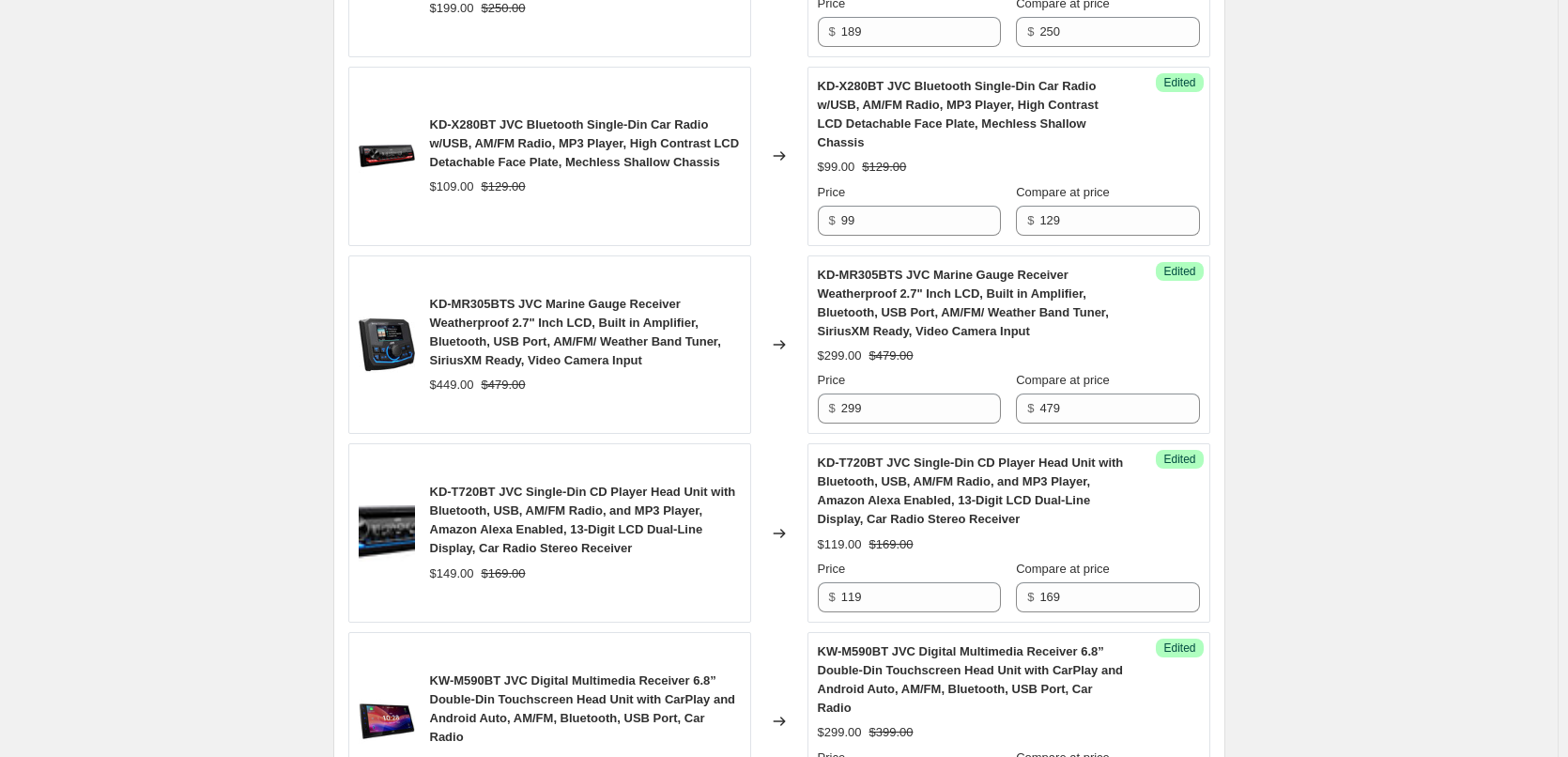
scroll to position [1315, 0]
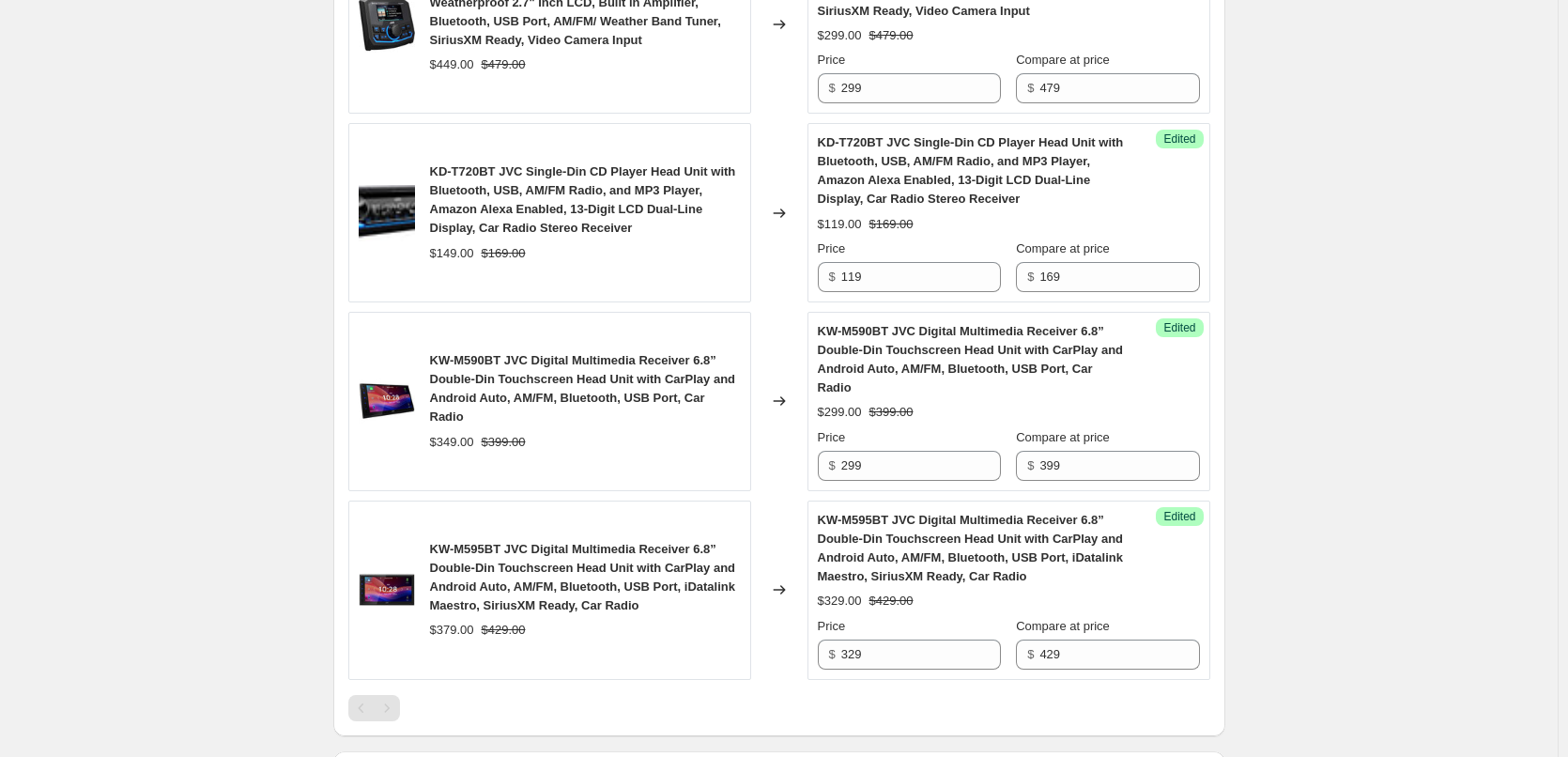
scroll to position [1597, 0]
click at [854, 451] on input "299" at bounding box center [920, 464] width 160 height 30
type input "279"
drag, startPoint x: 891, startPoint y: 642, endPoint x: 829, endPoint y: 641, distance: 62.0
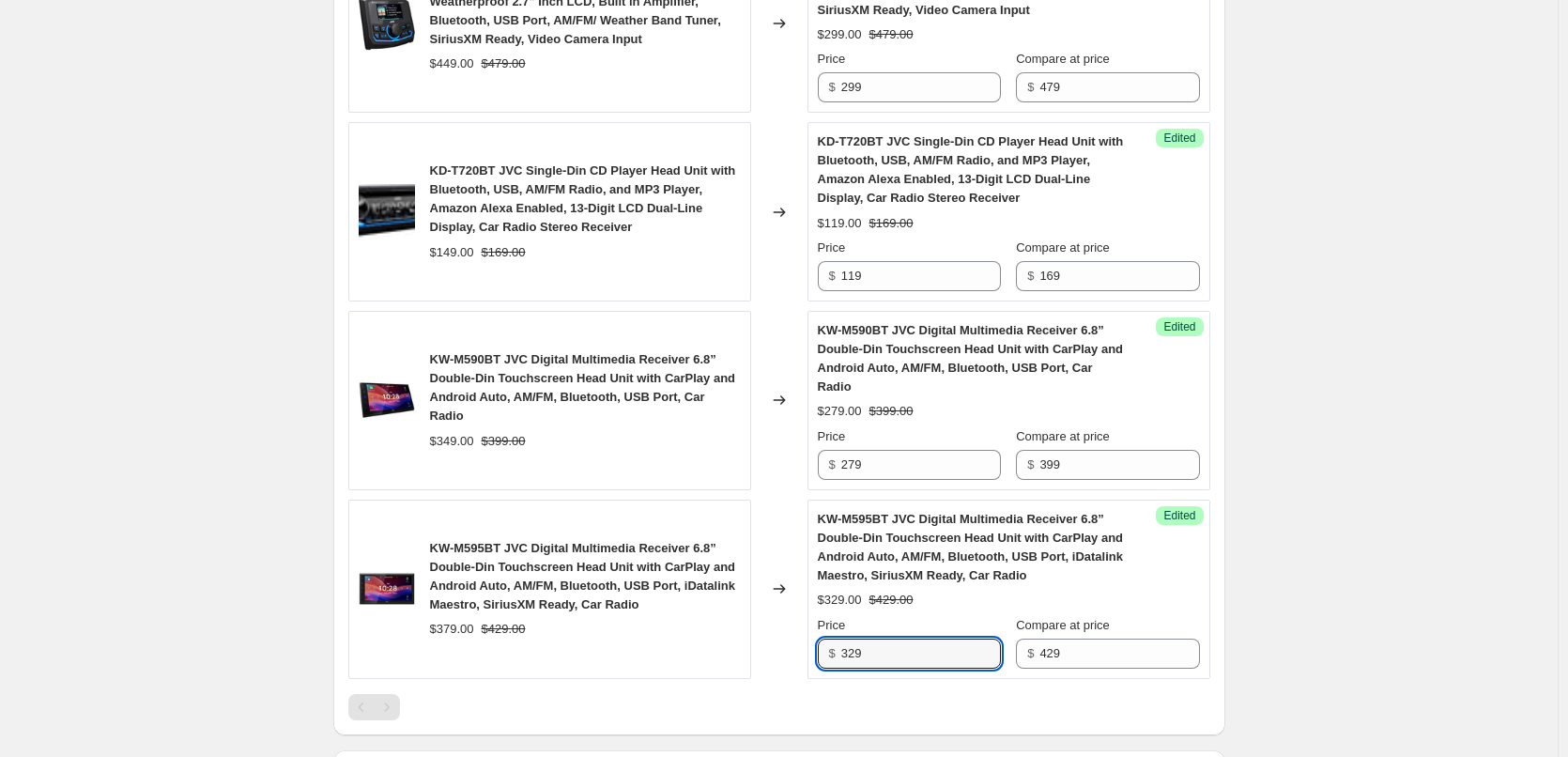
click at [829, 641] on div "$ 329" at bounding box center [909, 654] width 183 height 30
type input "299"
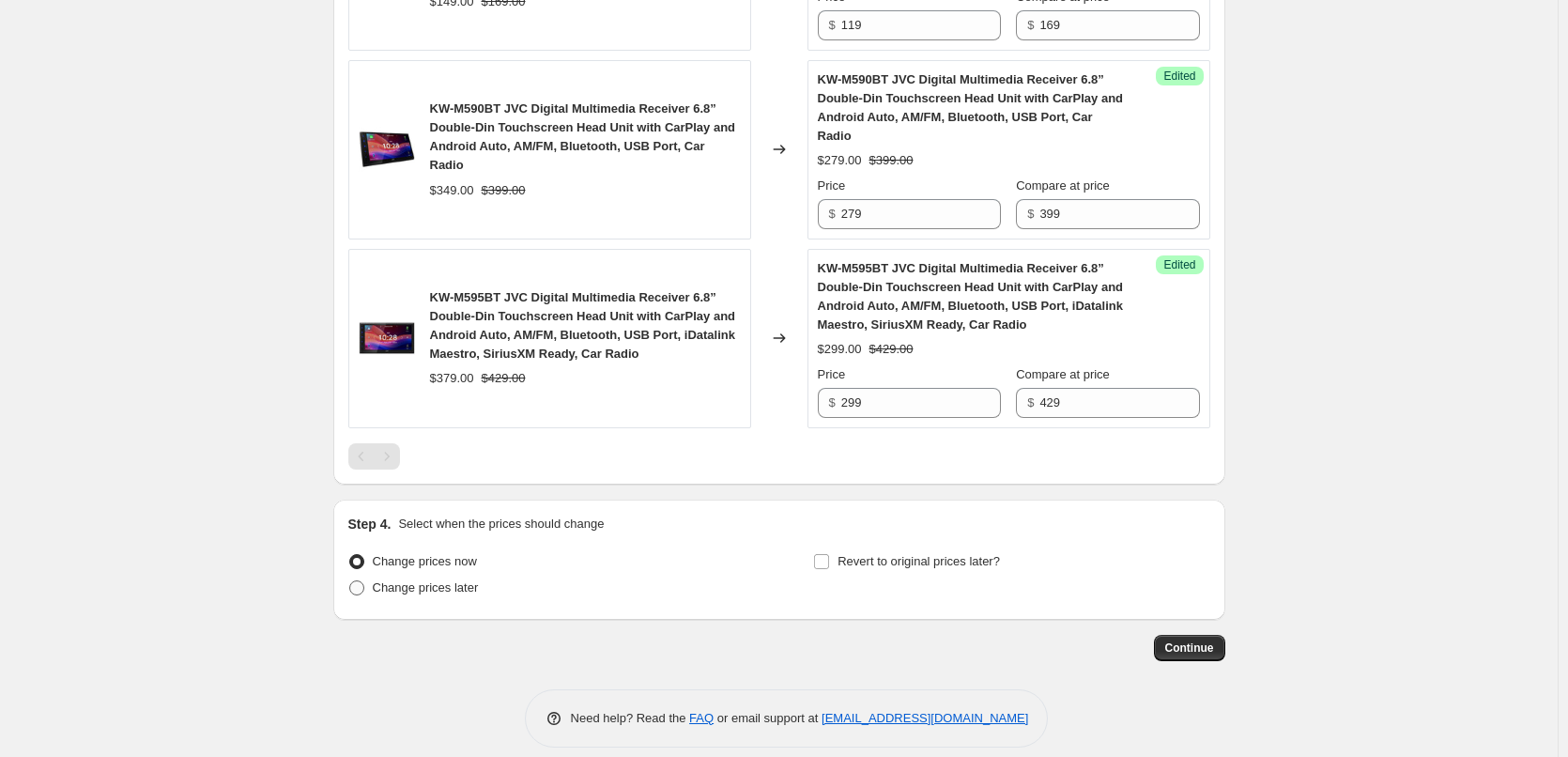
click at [363, 580] on span at bounding box center [357, 588] width 15 height 15
click at [350, 580] on input "Change prices later" at bounding box center [349, 580] width 1 height 1
radio input "true"
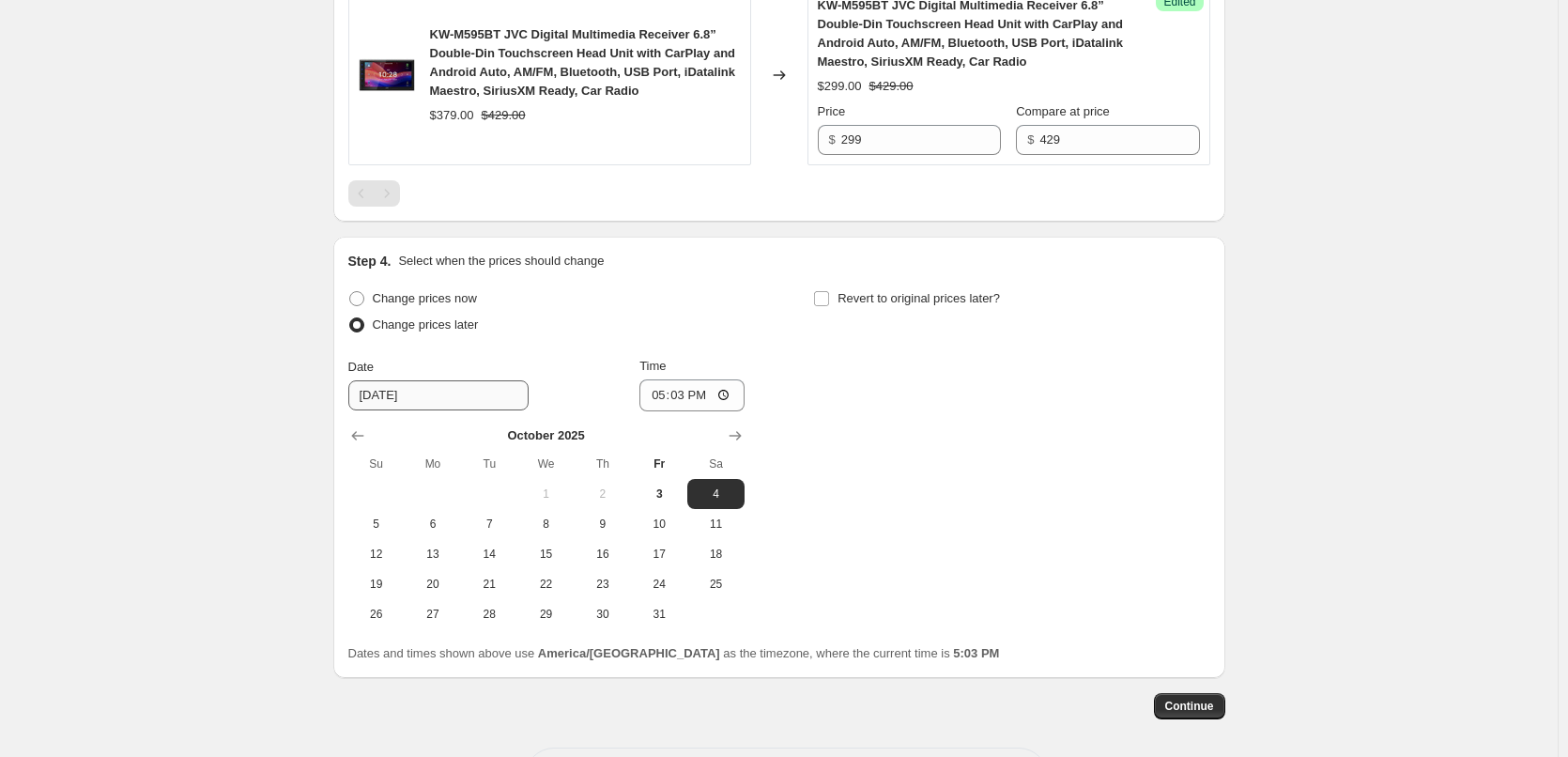
scroll to position [2129, 0]
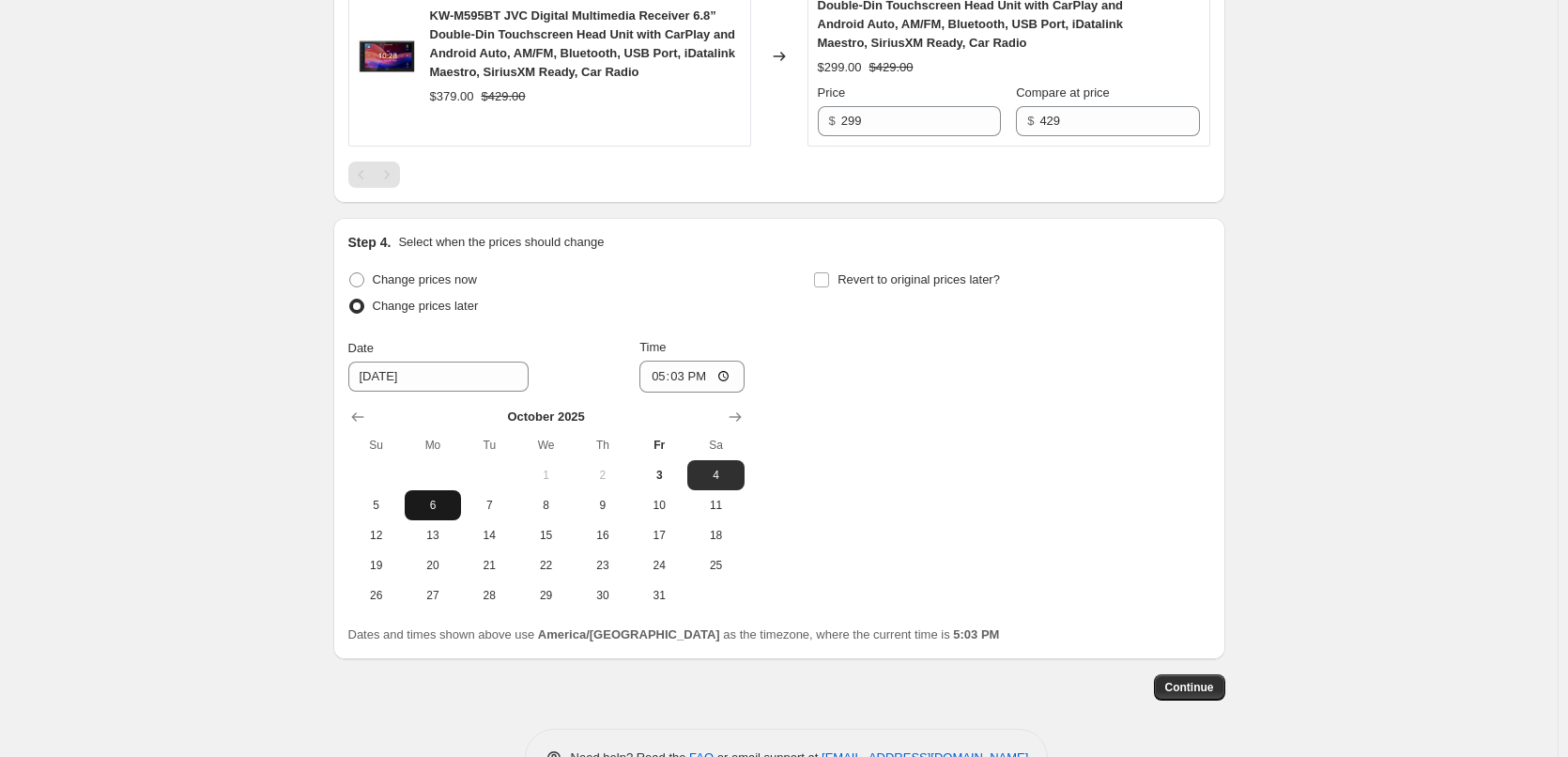
click at [447, 498] on span "6" at bounding box center [432, 506] width 42 height 15
type input "[DATE]"
click at [660, 361] on input "17:03" at bounding box center [692, 376] width 105 height 32
type input "03:00"
click at [829, 273] on input "Revert to original prices later?" at bounding box center [822, 280] width 15 height 15
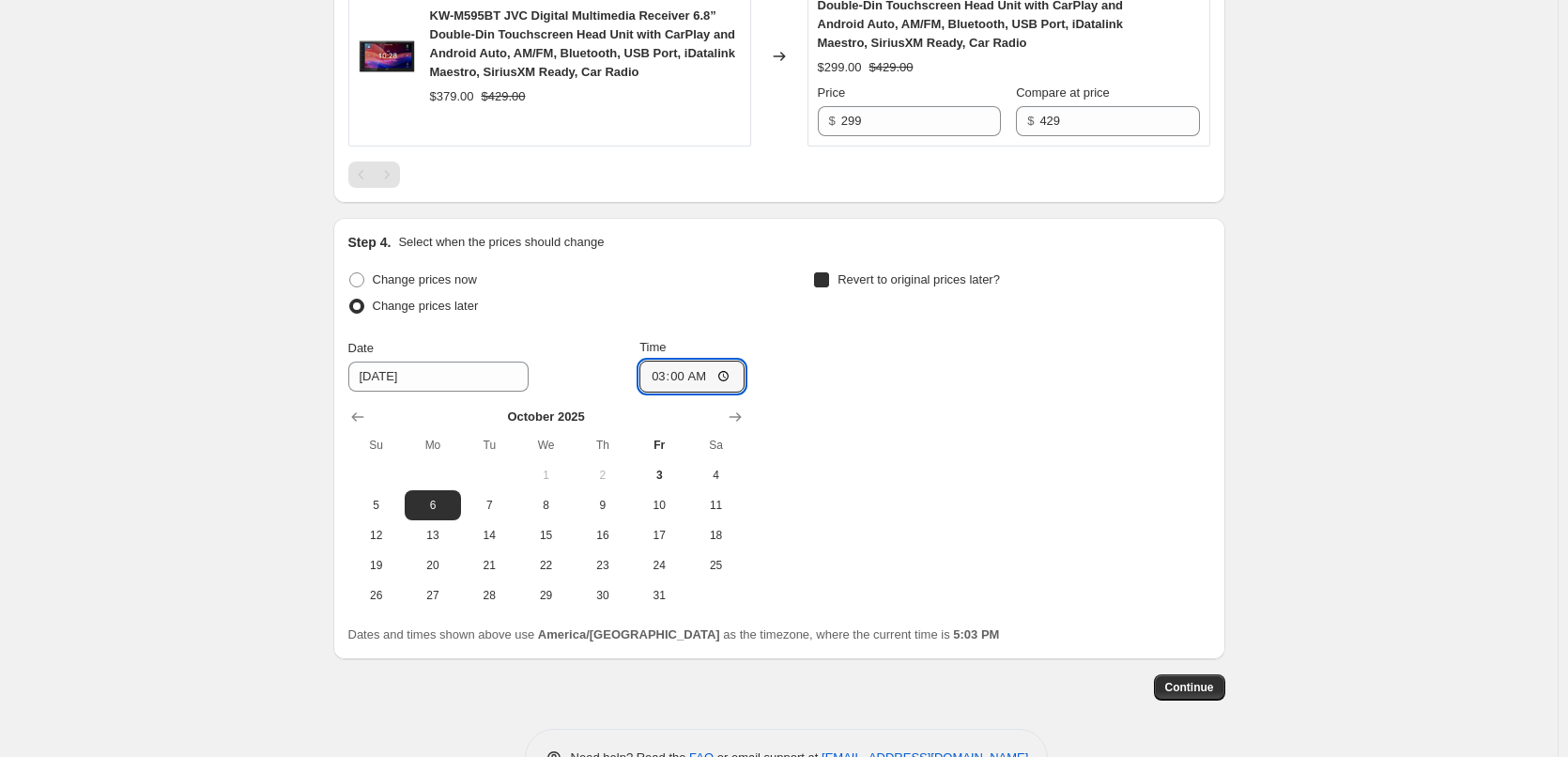
checkbox input "true"
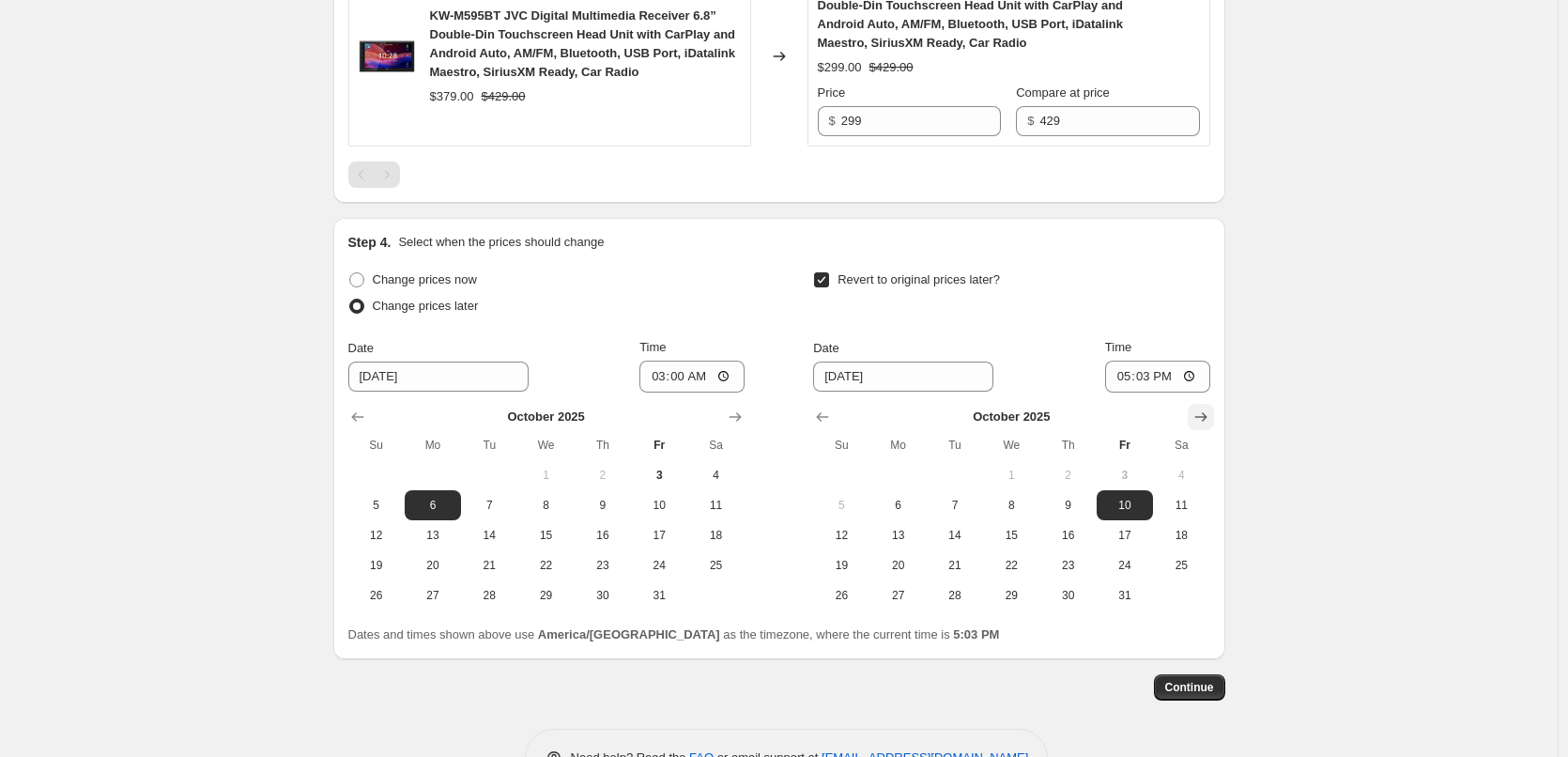
click at [1210, 408] on icon "Show next month, November 2025" at bounding box center [1201, 417] width 18 height 18
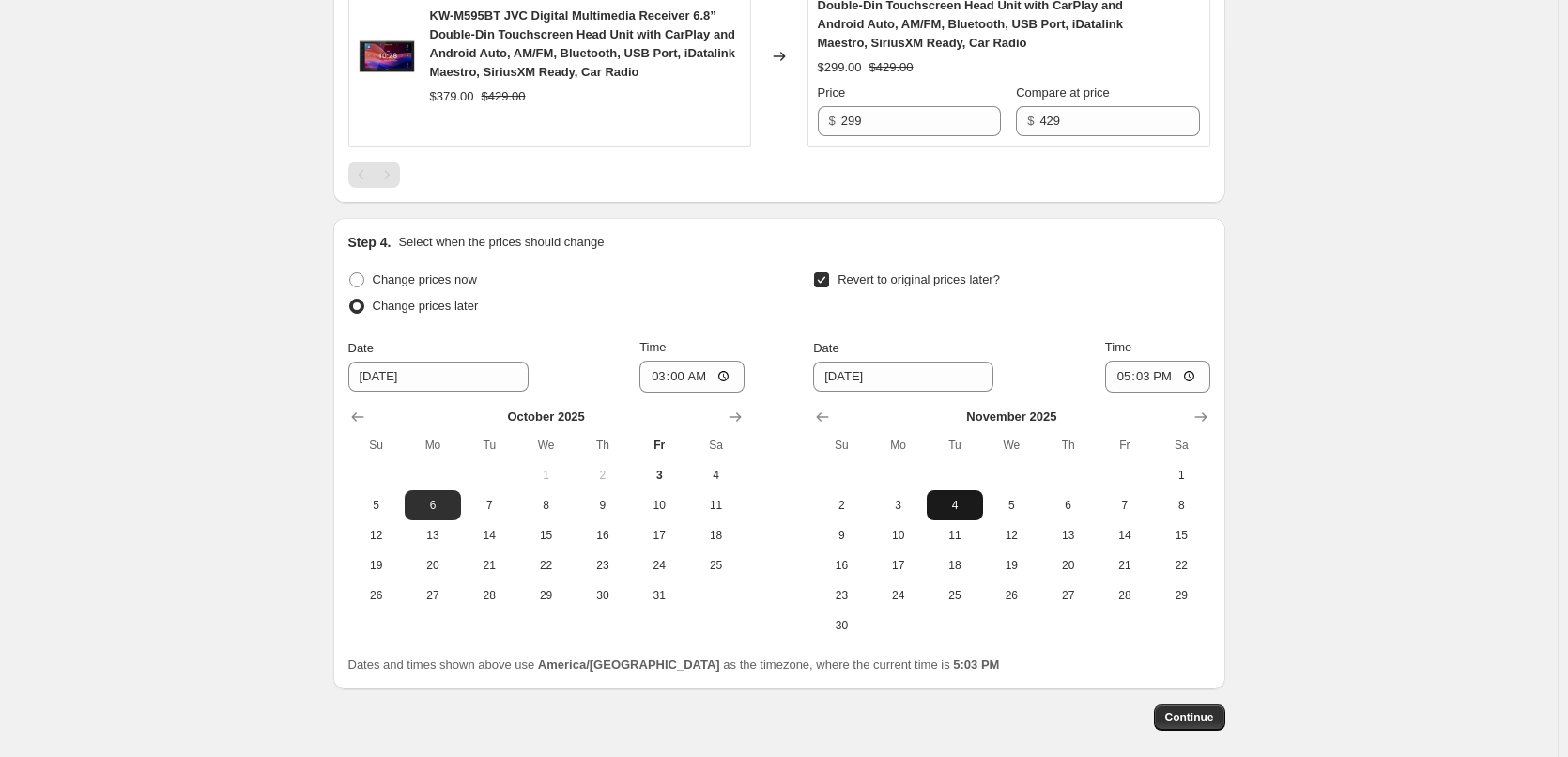
click at [958, 498] on span "4" at bounding box center [955, 506] width 42 height 15
type input "[DATE]"
click at [1129, 361] on input "17:03" at bounding box center [1157, 376] width 105 height 32
type input "02:00"
click at [1187, 710] on span "Continue" at bounding box center [1190, 717] width 49 height 15
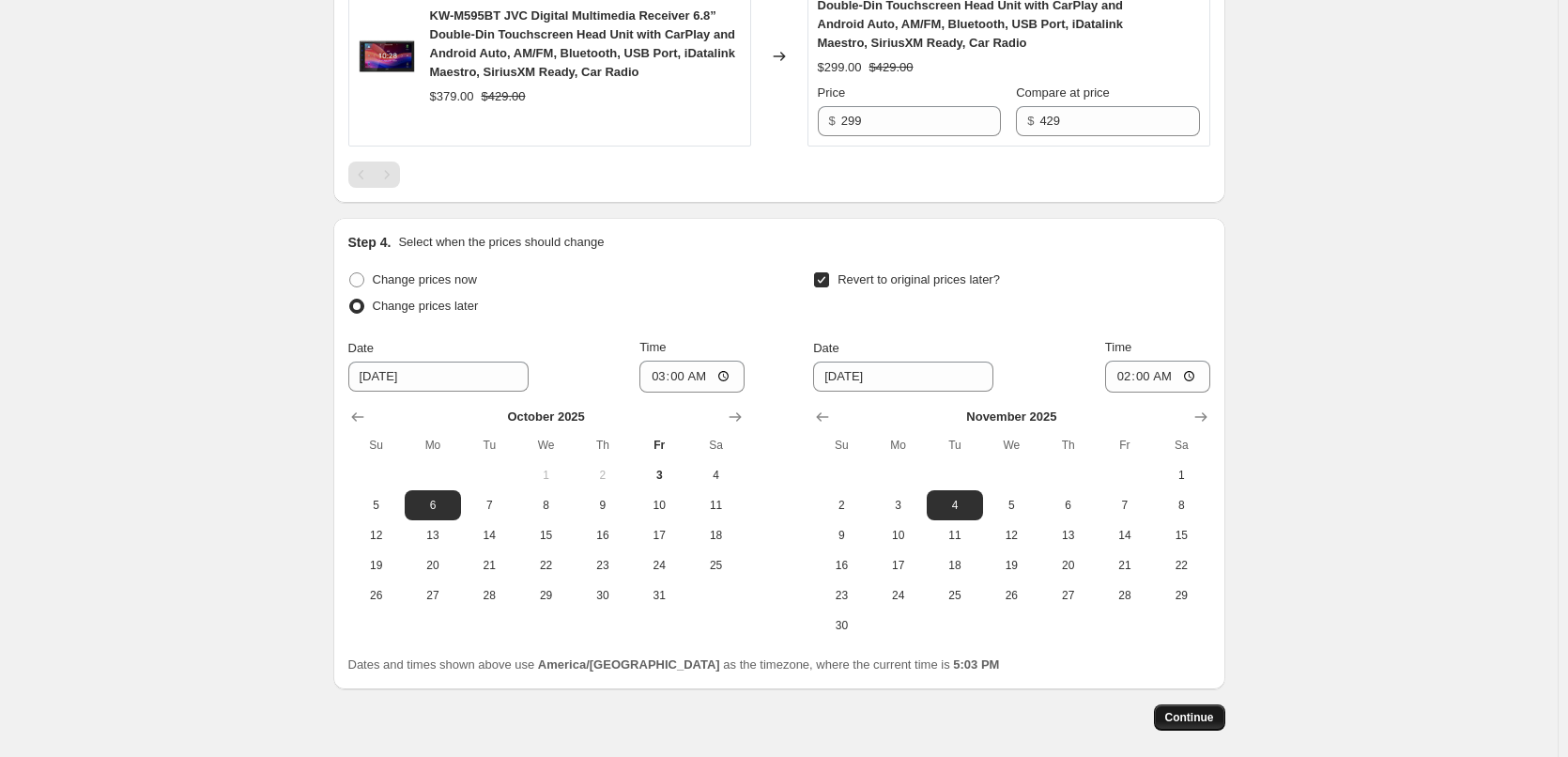
scroll to position [0, 0]
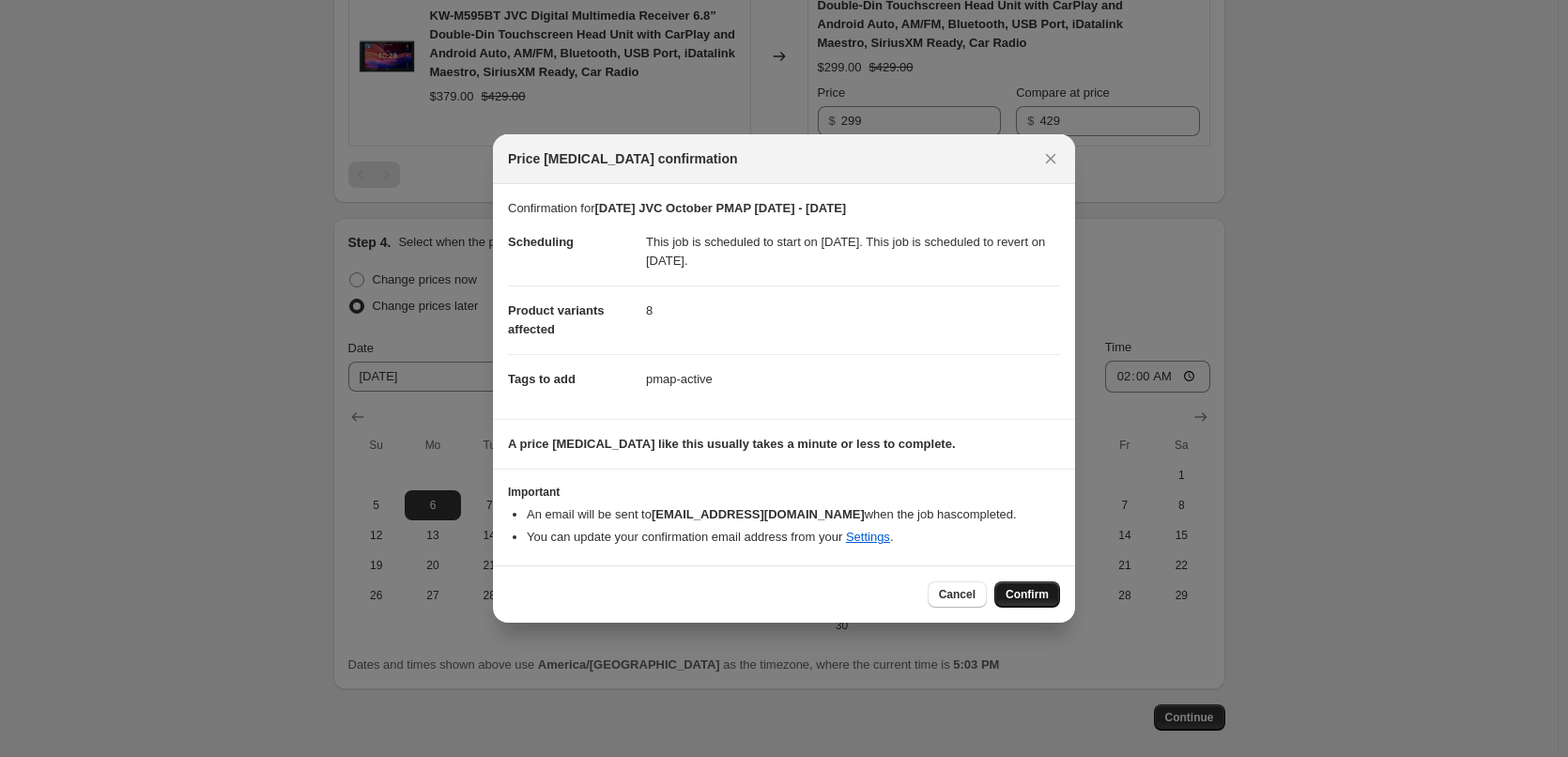
click at [1034, 596] on span "Confirm" at bounding box center [1027, 595] width 44 height 15
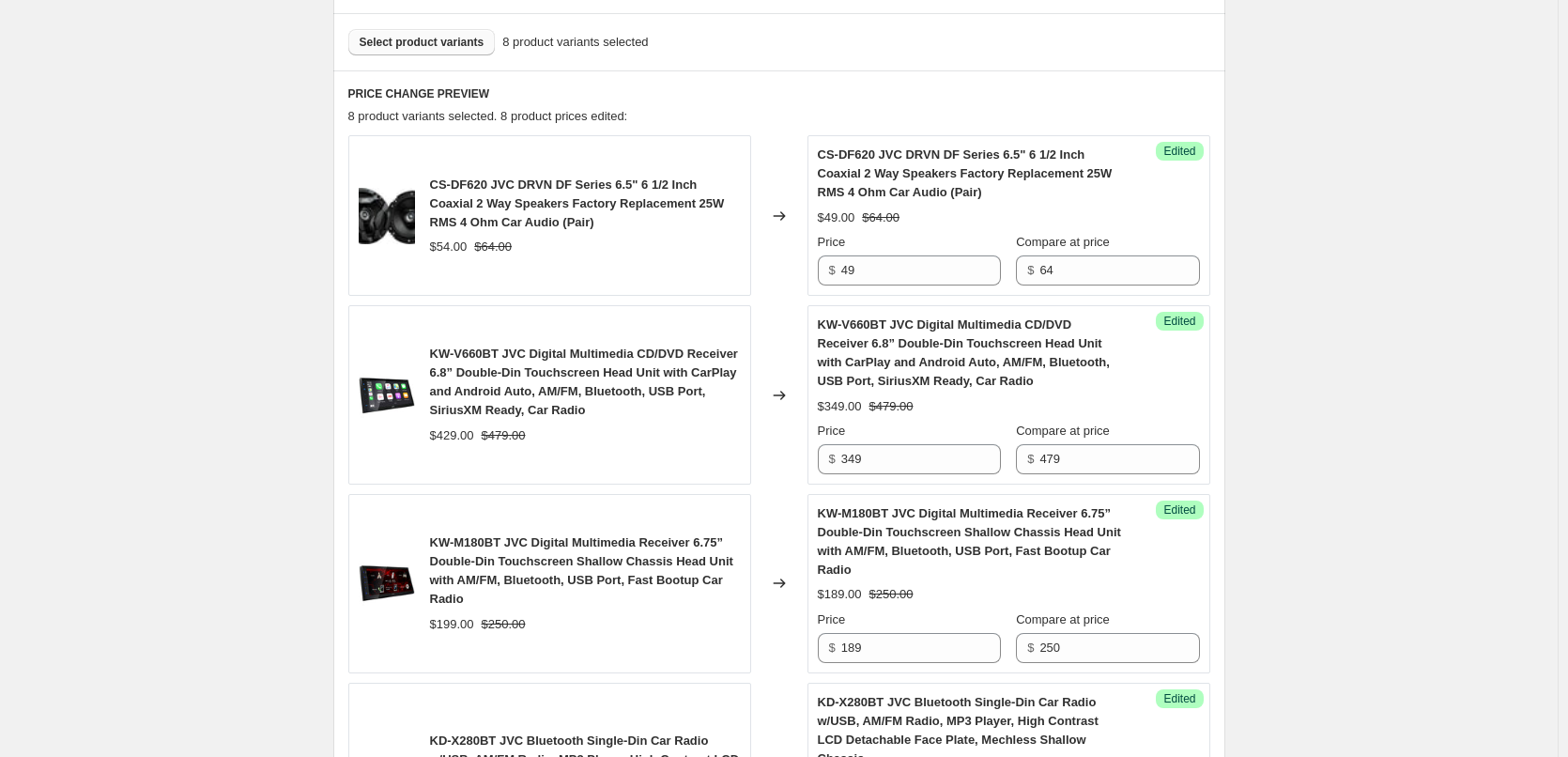
scroll to position [529, 0]
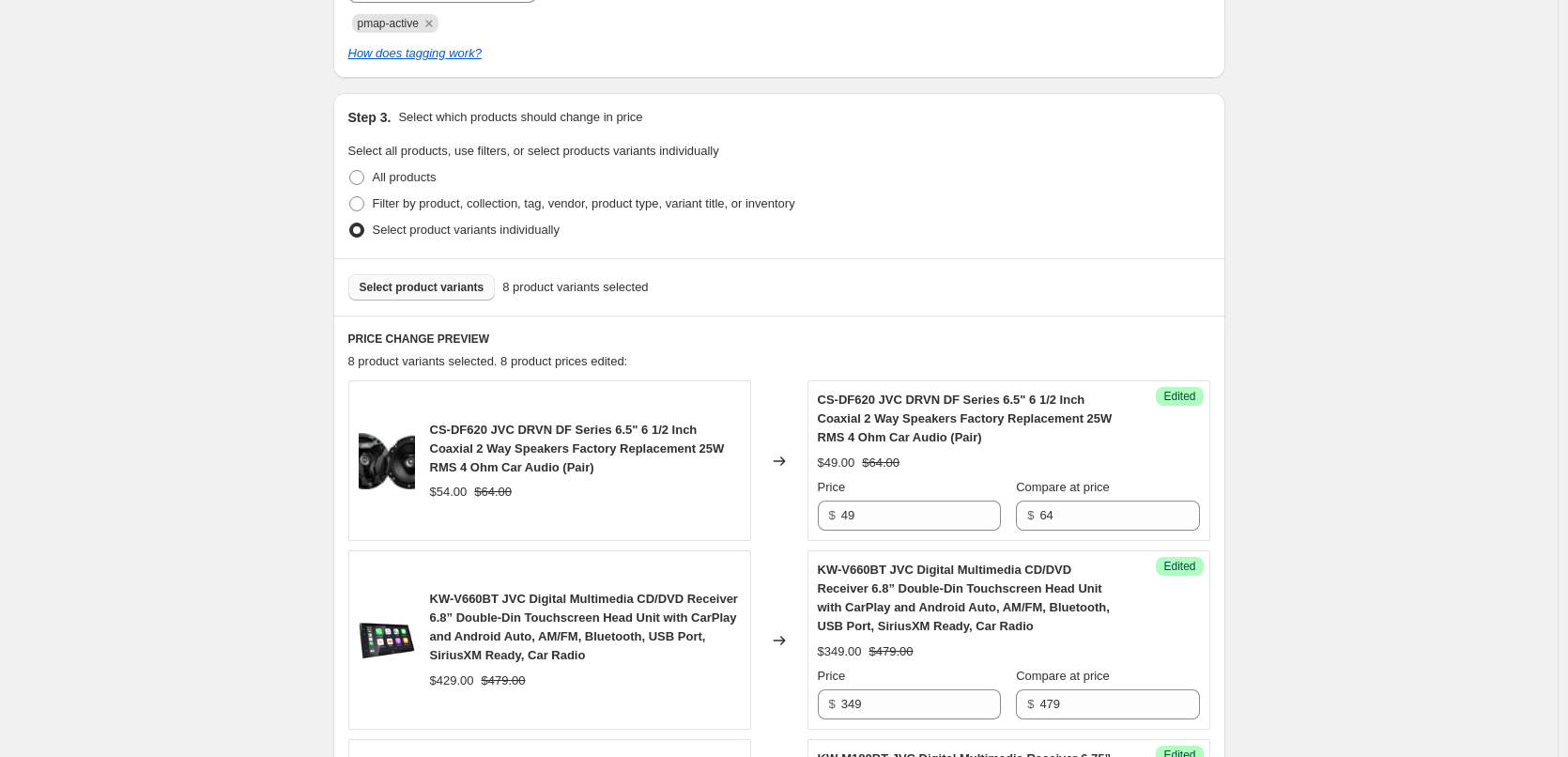
click at [416, 284] on span "Select product variants" at bounding box center [421, 288] width 125 height 15
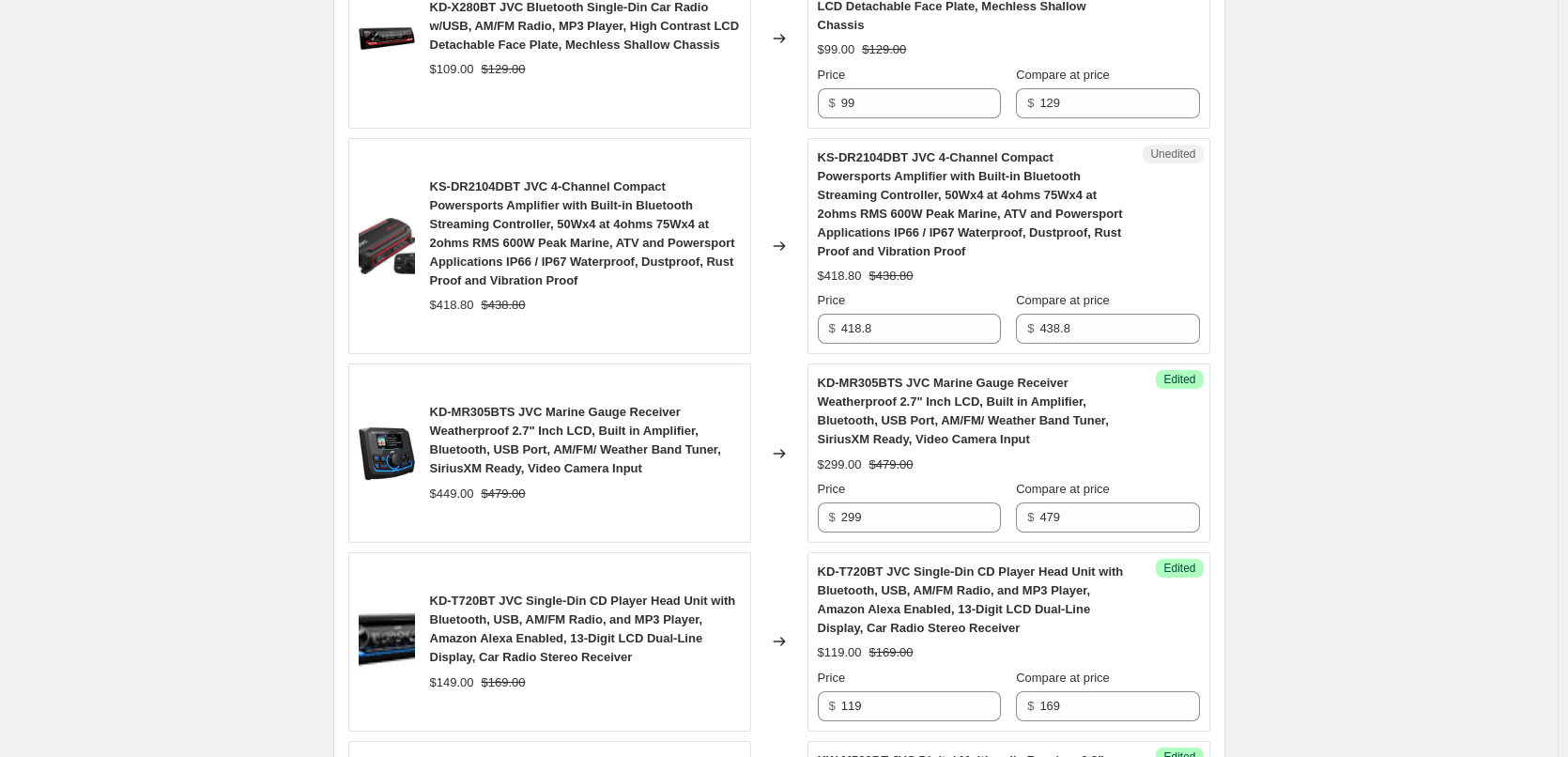
scroll to position [1505, 0]
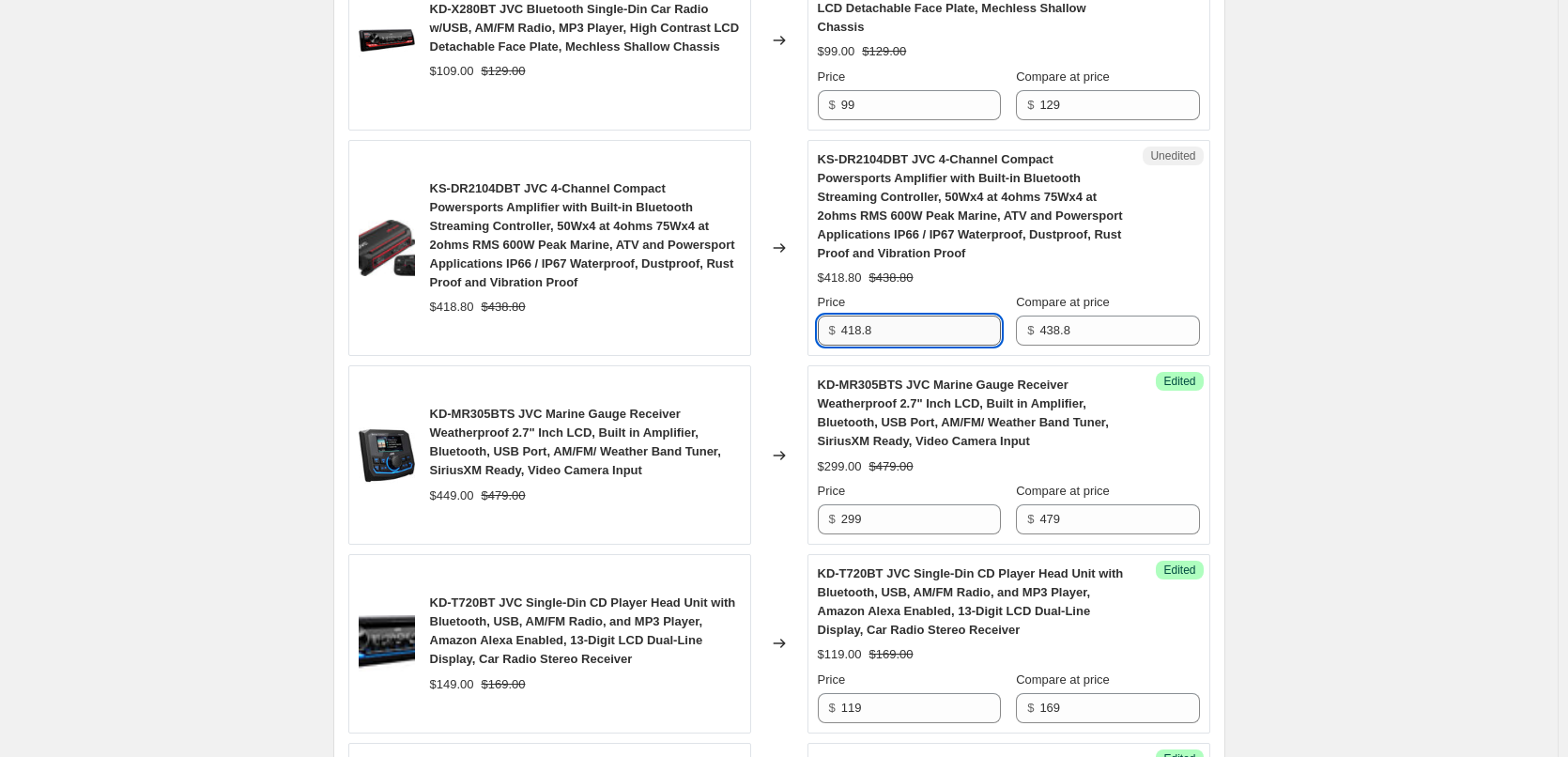
click at [845, 318] on input "418.8" at bounding box center [920, 330] width 160 height 30
type input "399"
click at [230, 385] on div "[DATE] JVC October PMAP [DATE] - [DATE]. This page is ready [DATE] JVC October …" at bounding box center [779, 152] width 1558 height 3314
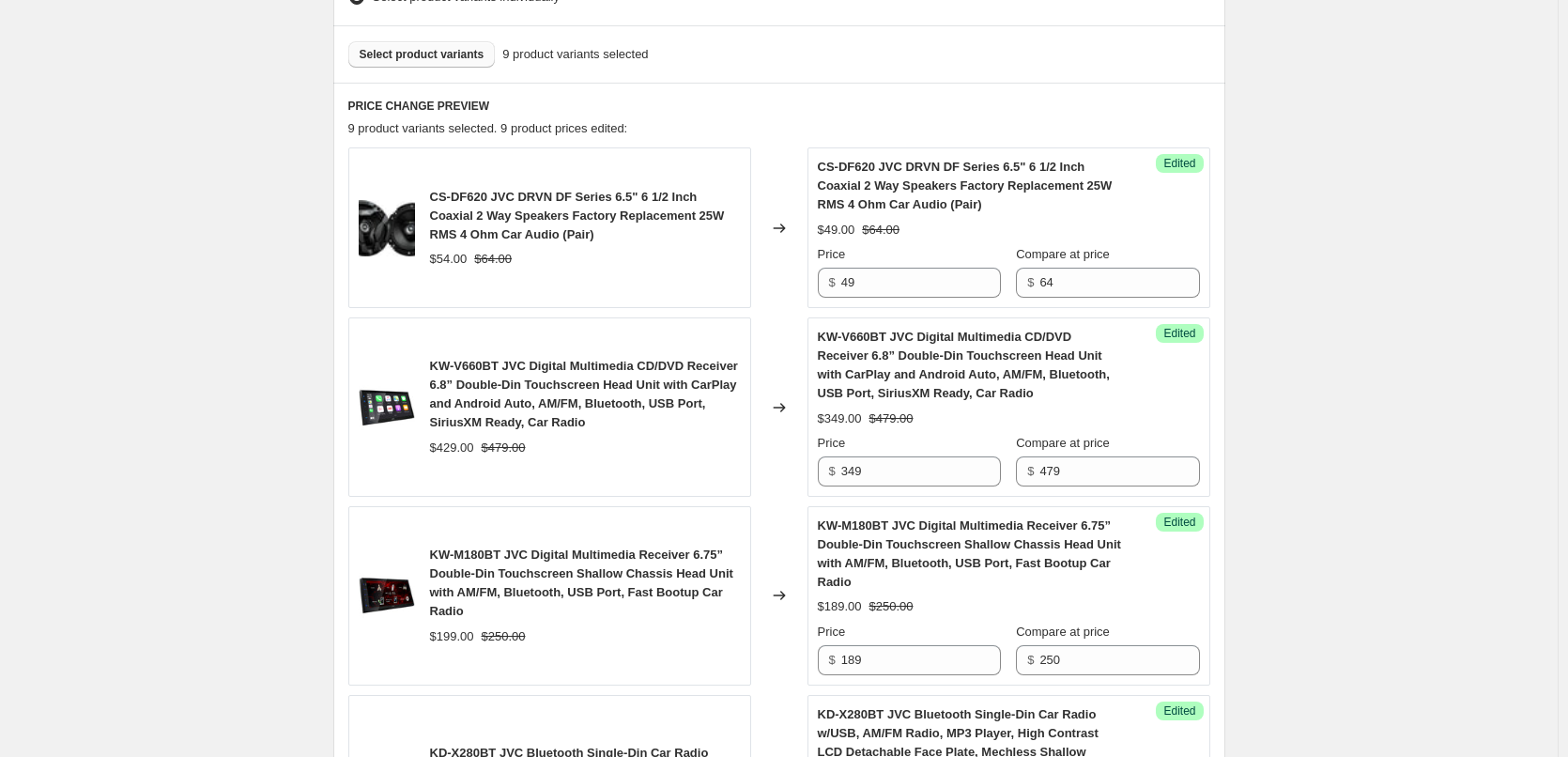
scroll to position [473, 0]
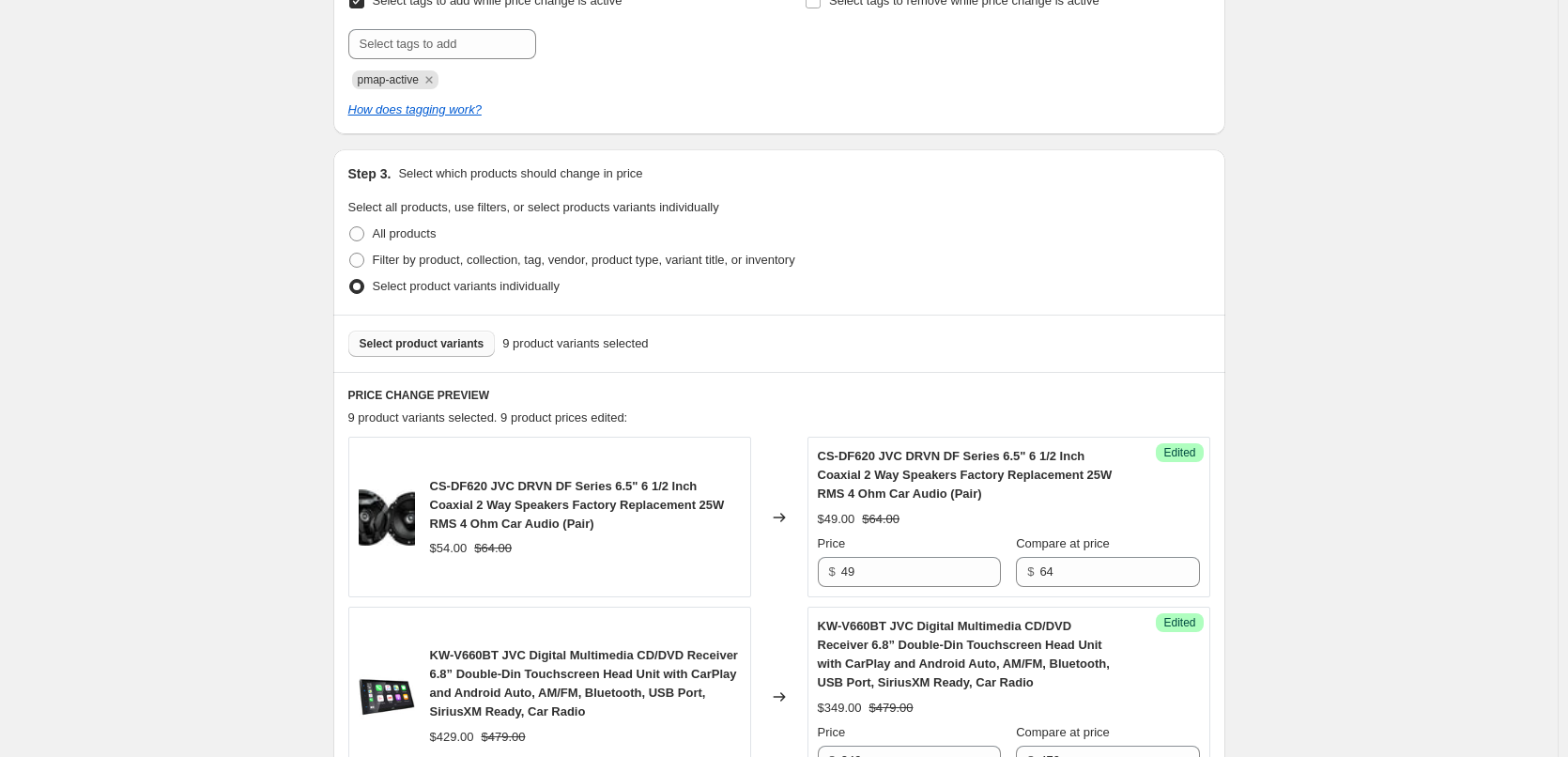
click at [424, 342] on span "Select product variants" at bounding box center [421, 344] width 125 height 15
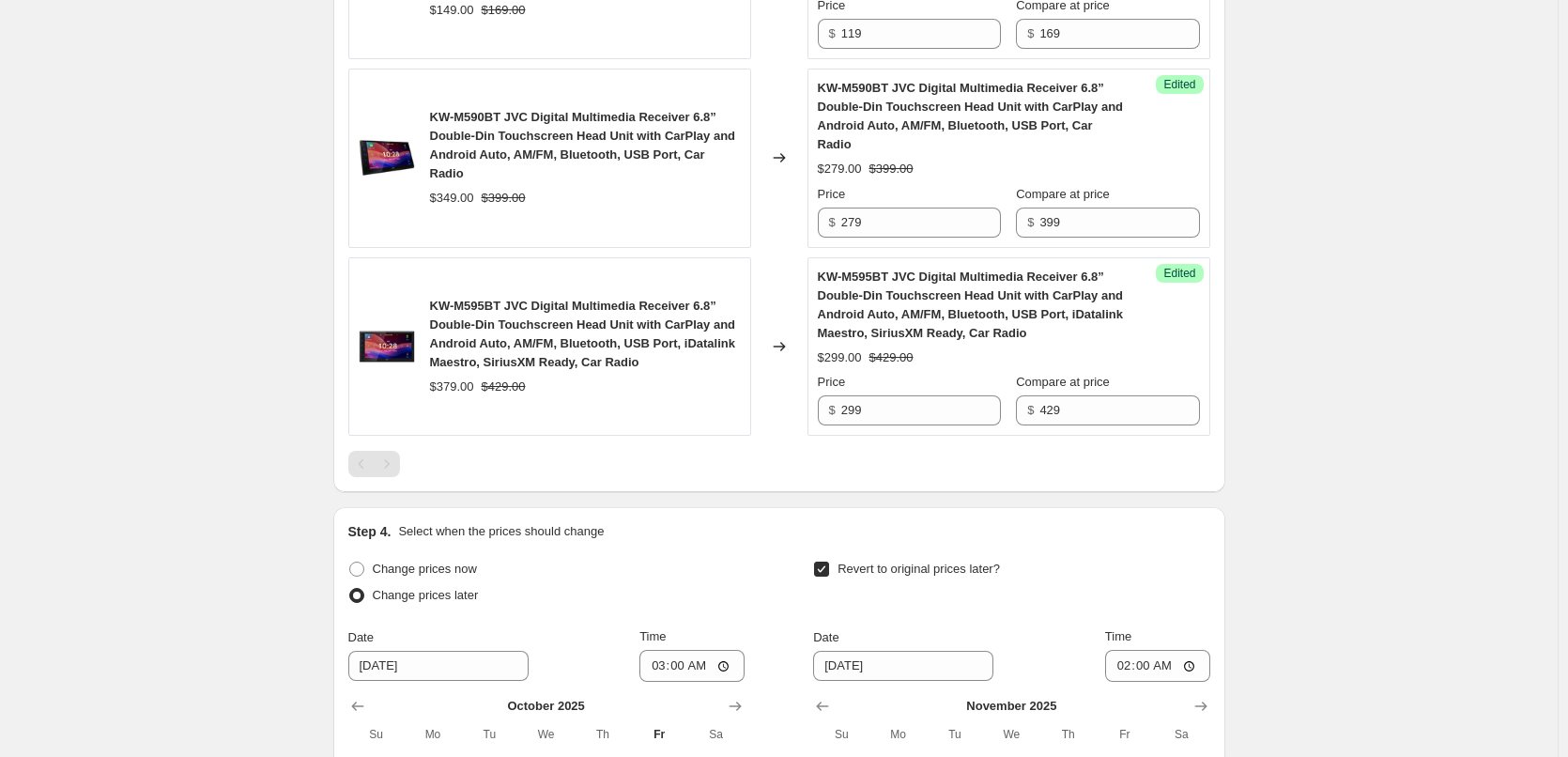
scroll to position [2539, 0]
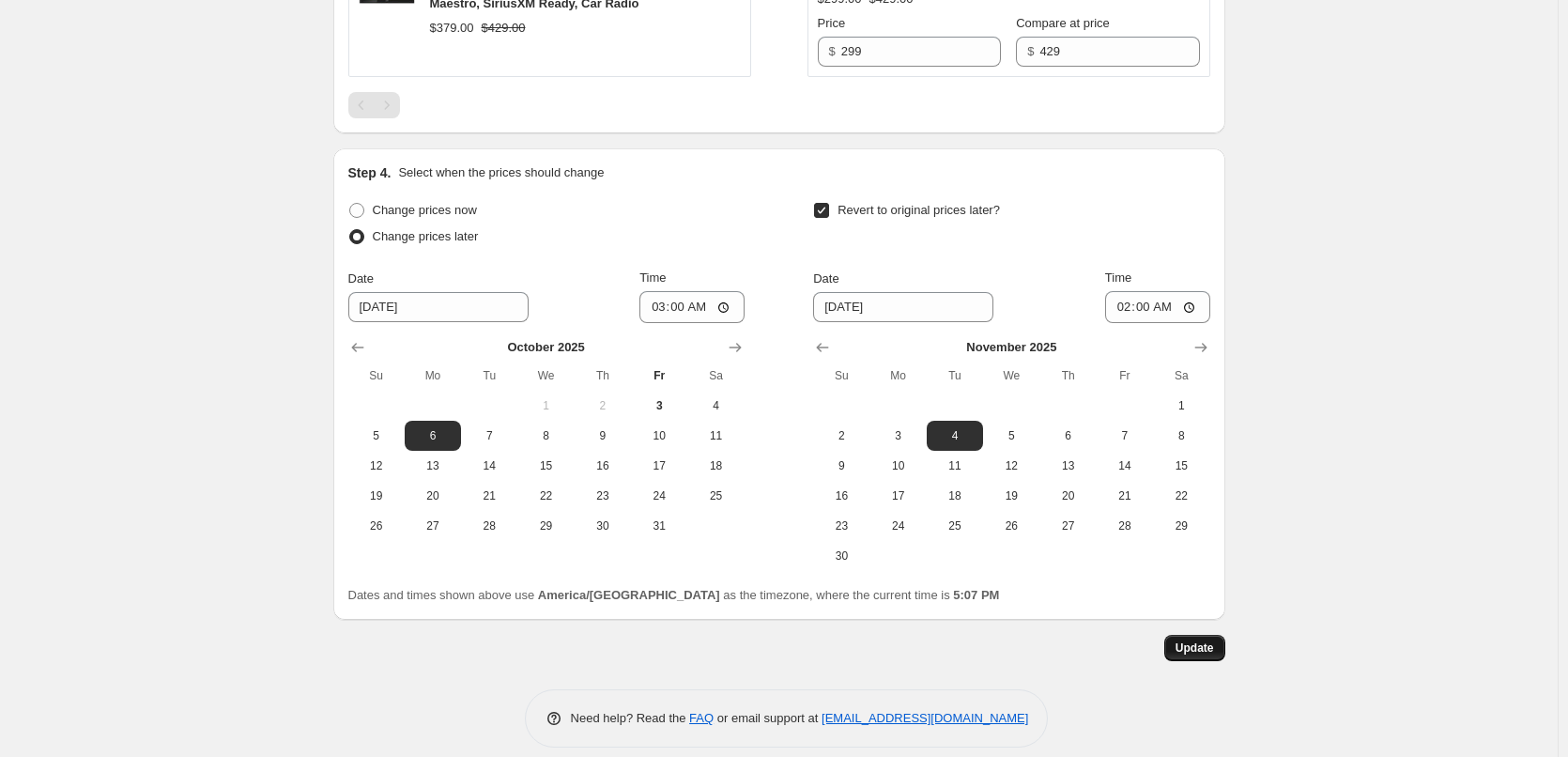
click at [1197, 641] on span "Update" at bounding box center [1195, 649] width 39 height 15
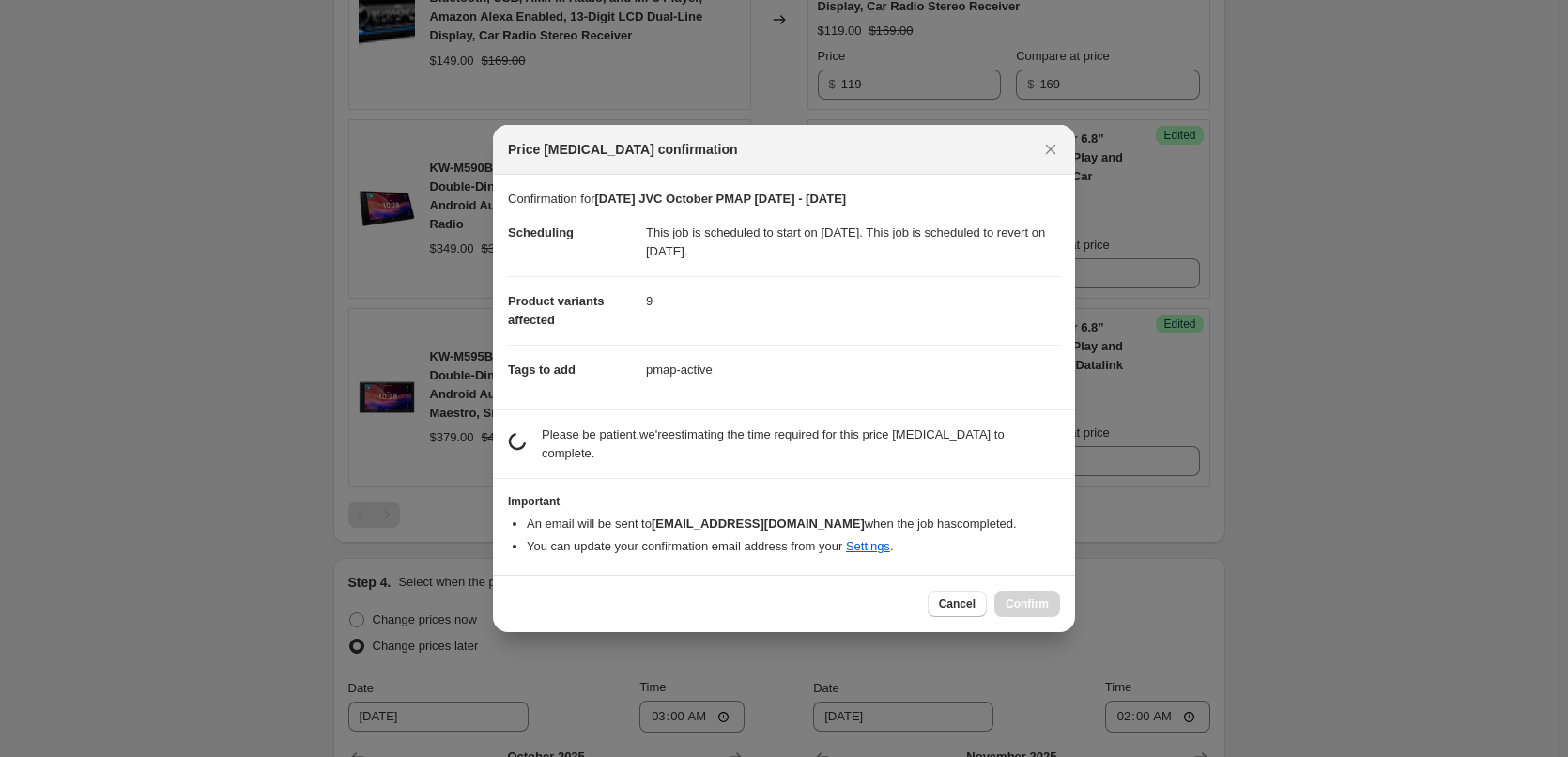
scroll to position [0, 0]
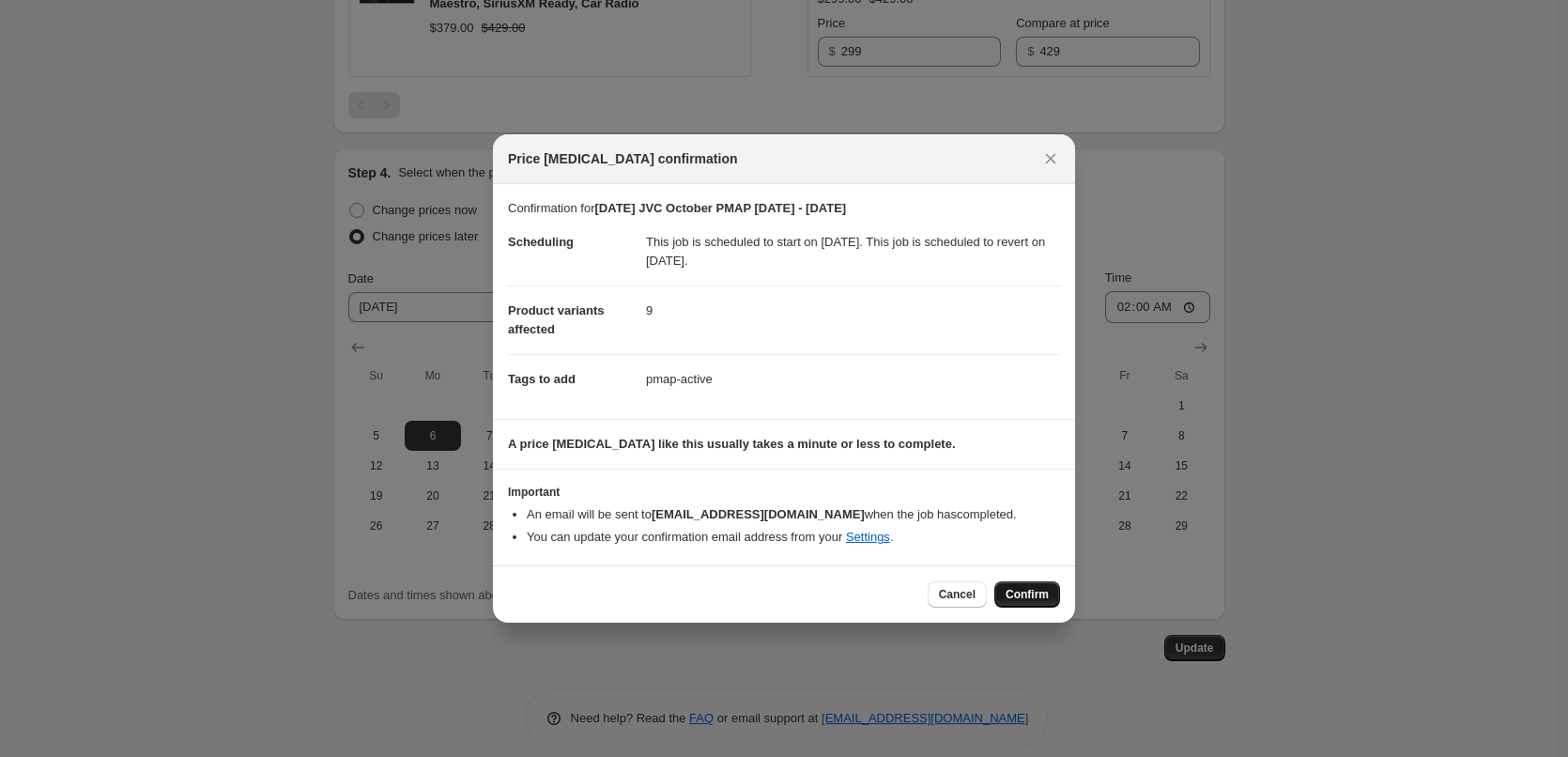
click at [1028, 590] on span "Confirm" at bounding box center [1027, 595] width 44 height 15
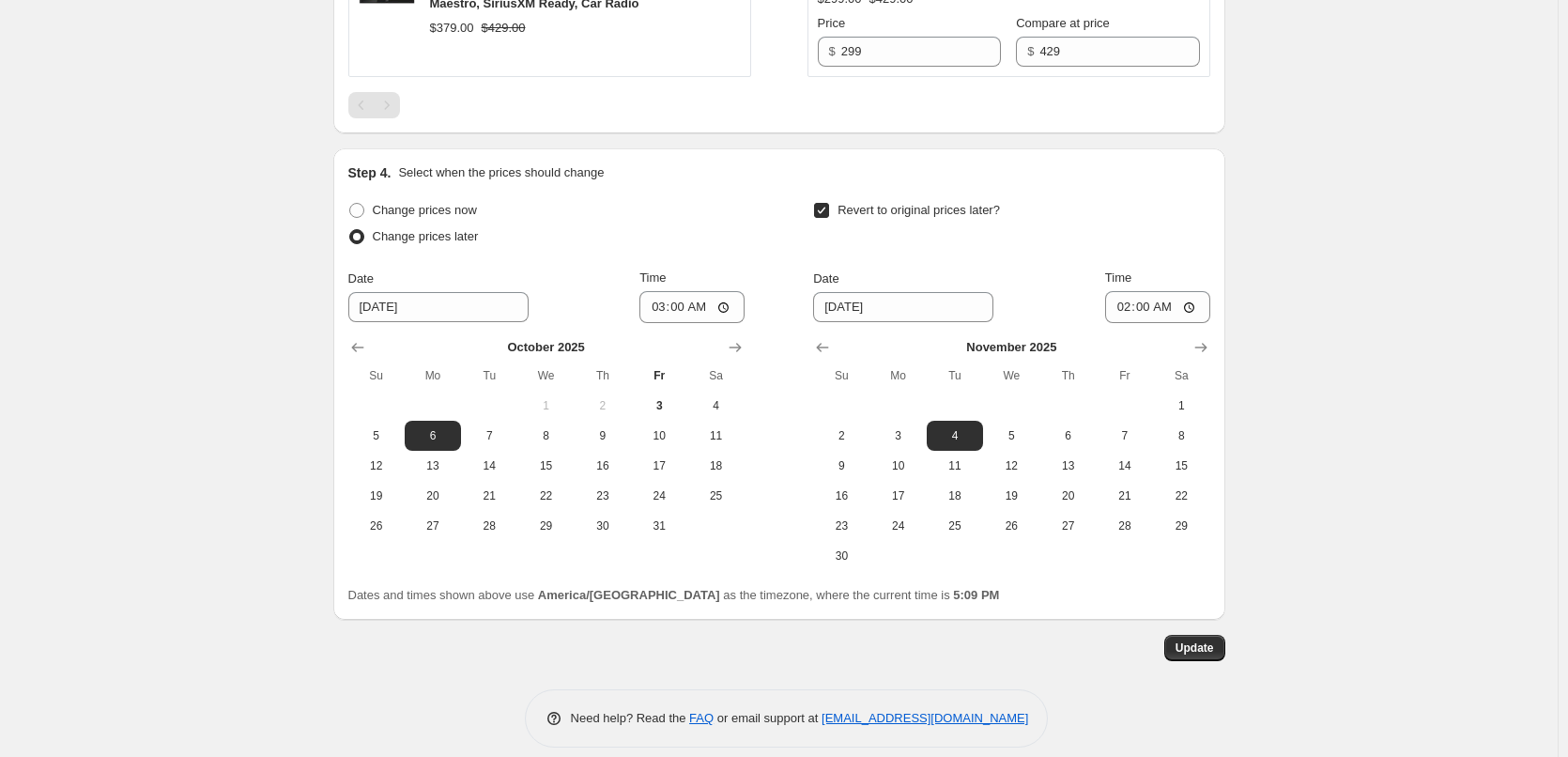
click at [354, 203] on span at bounding box center [357, 211] width 15 height 15
click at [350, 203] on input "Change prices now" at bounding box center [349, 203] width 1 height 1
radio input "true"
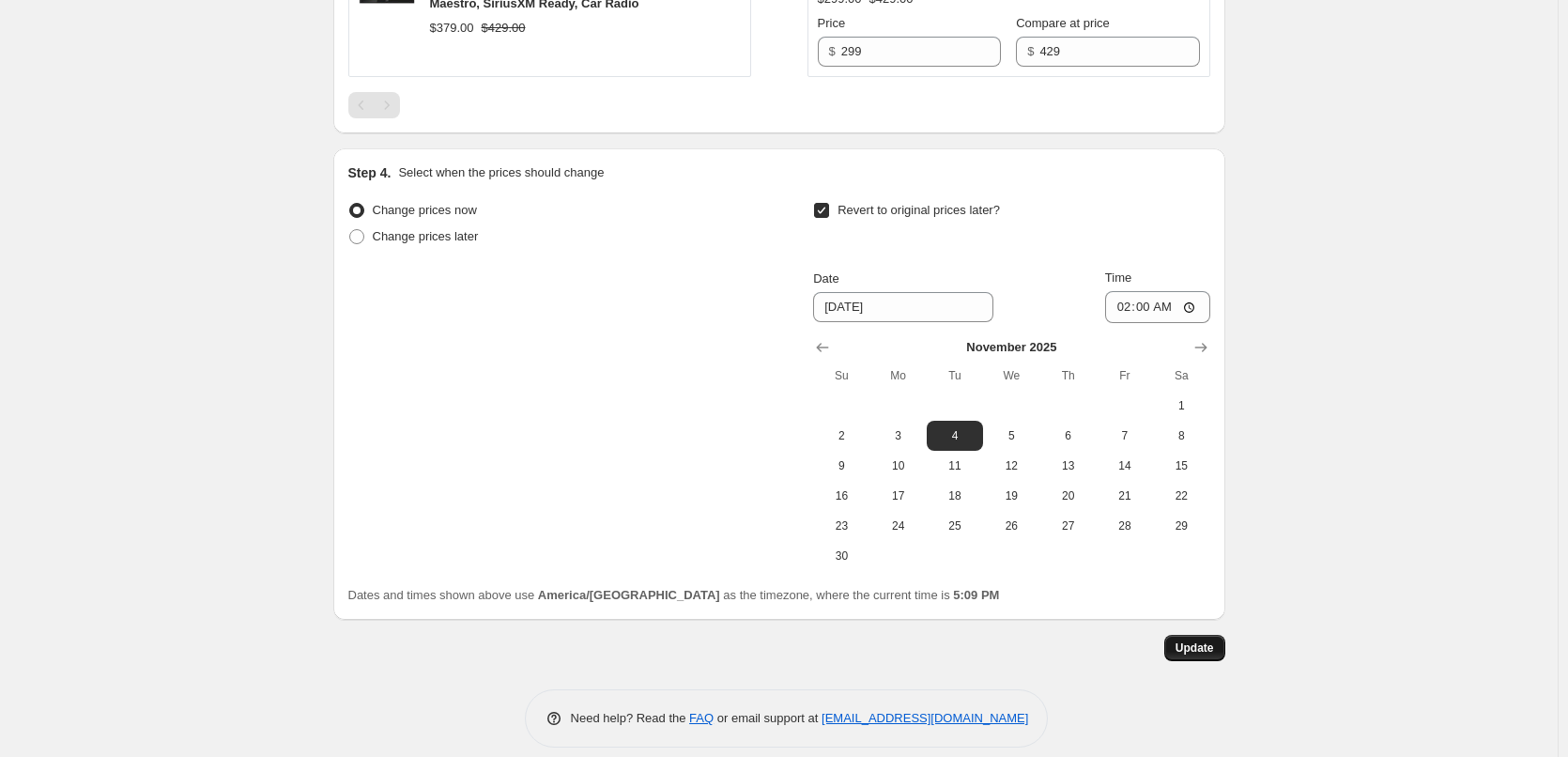
click at [1201, 641] on span "Update" at bounding box center [1195, 649] width 39 height 15
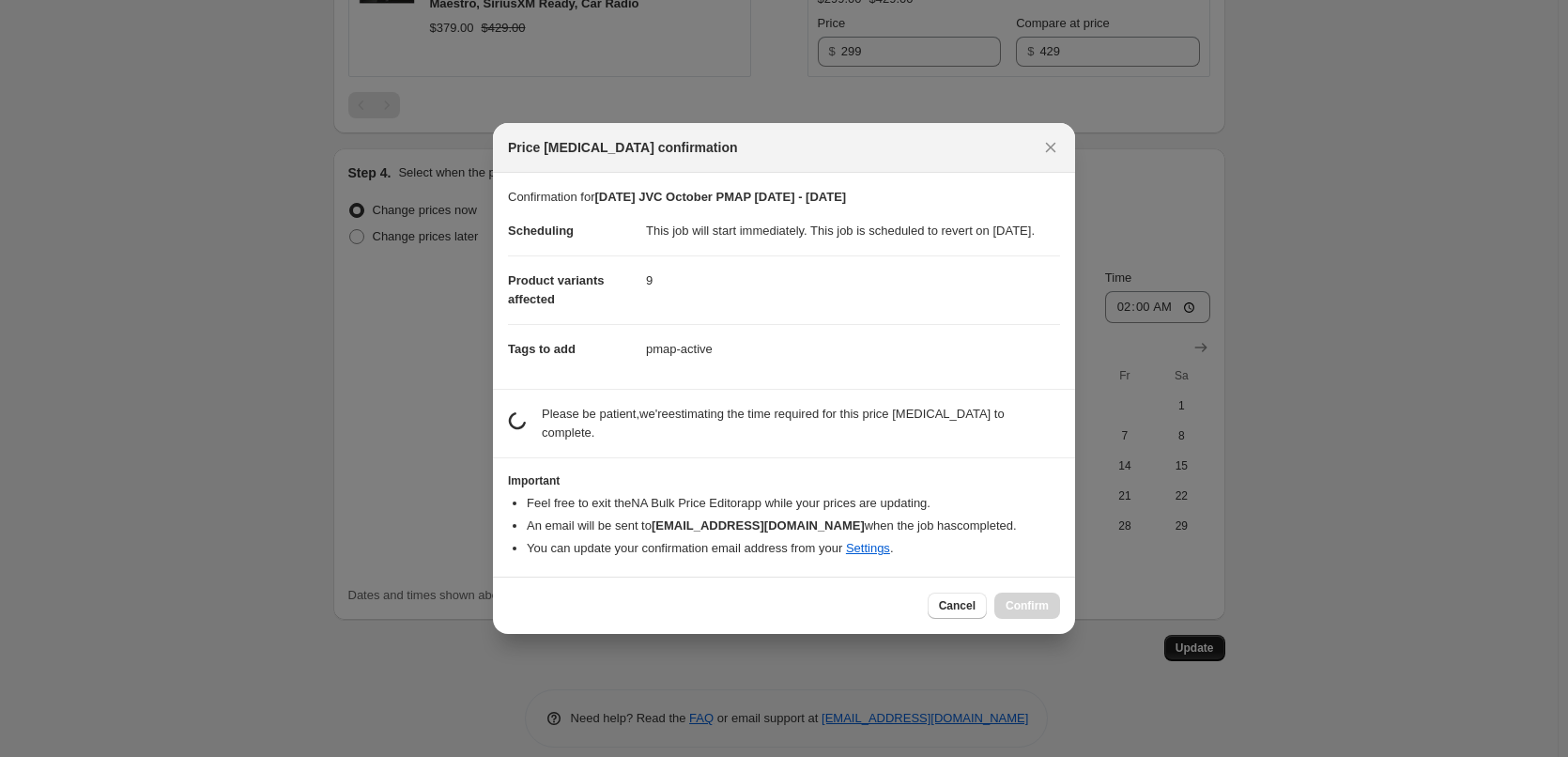
scroll to position [0, 0]
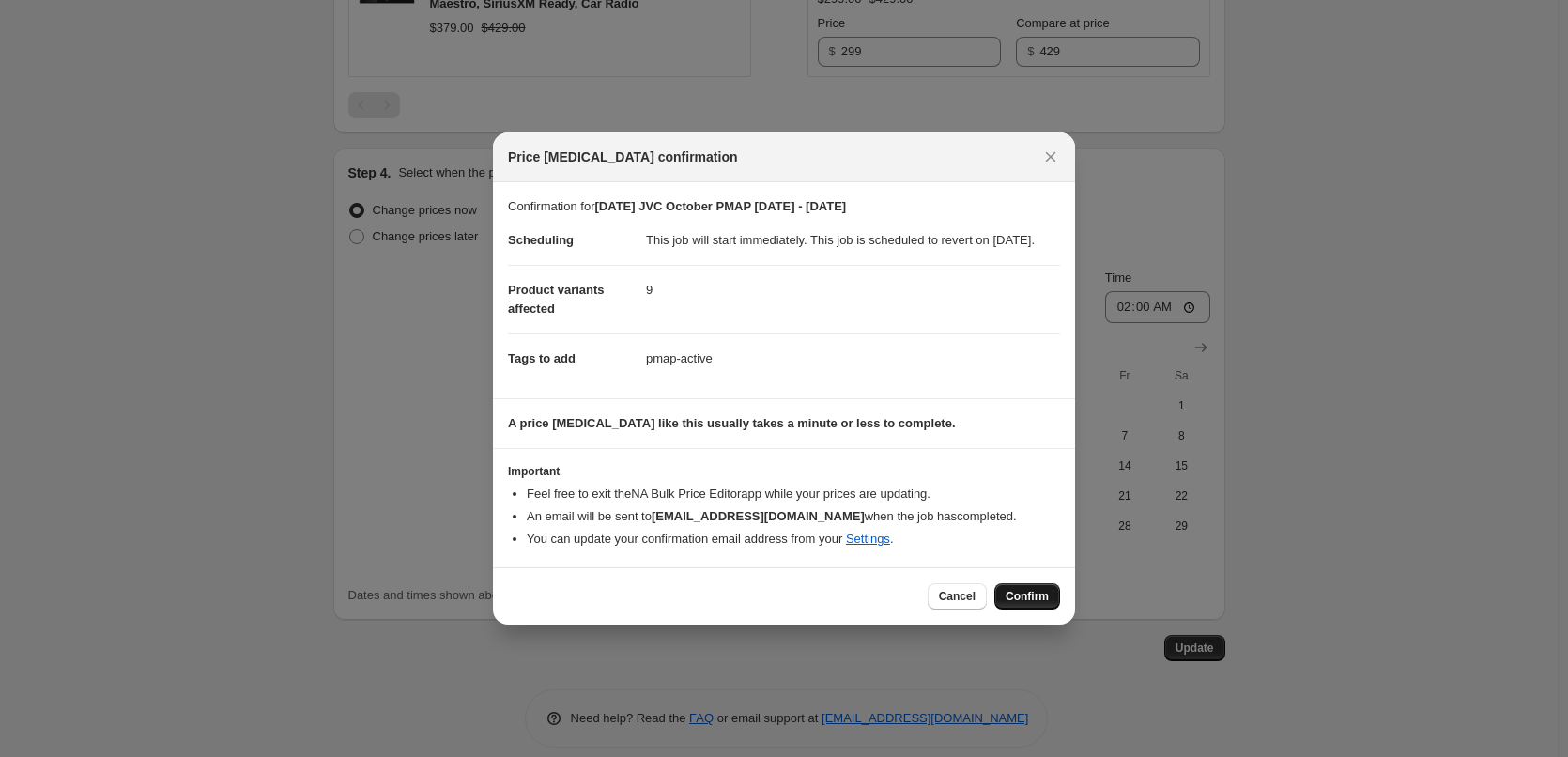
click at [1032, 604] on span "Confirm" at bounding box center [1027, 597] width 44 height 15
